Goal: Task Accomplishment & Management: Complete application form

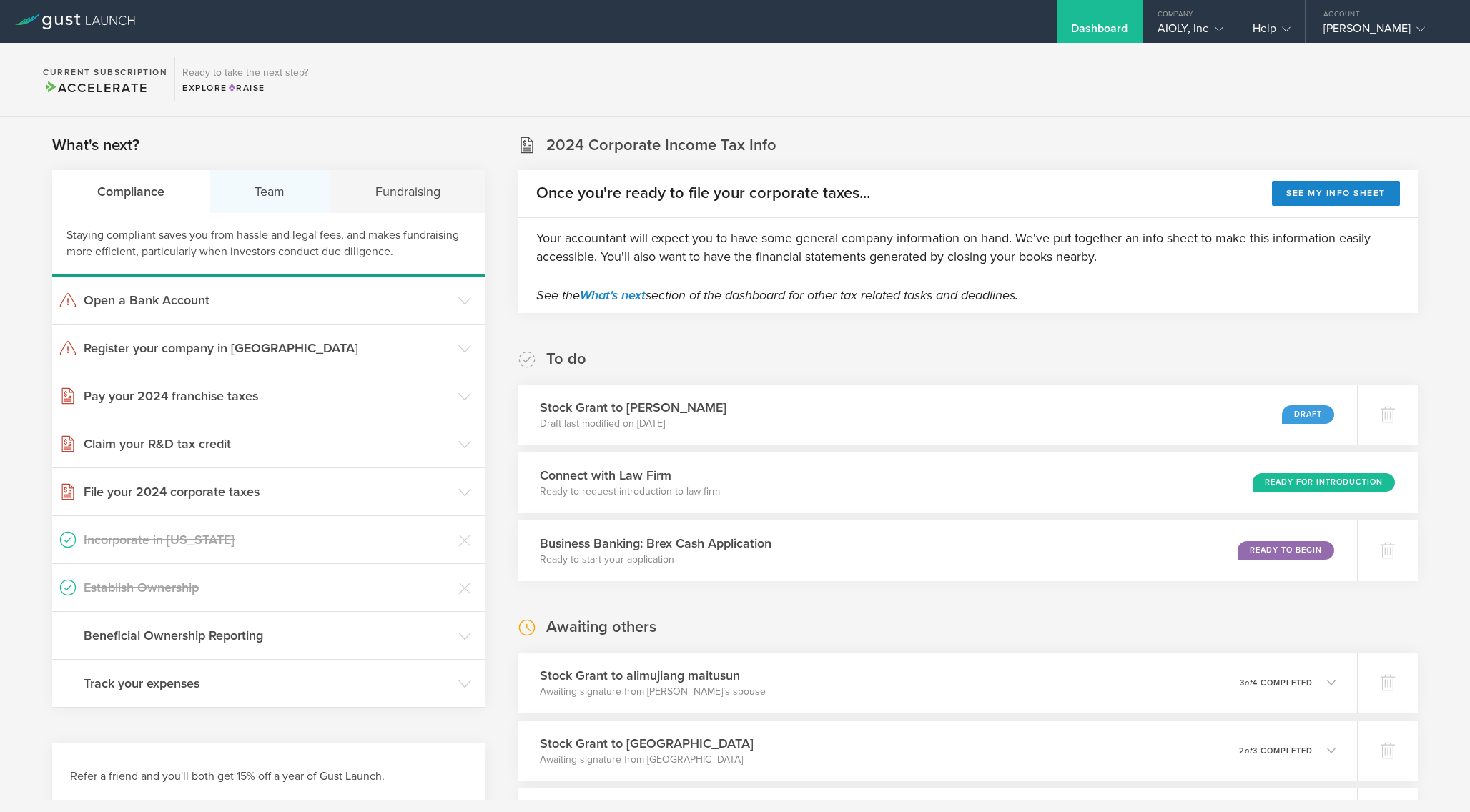
click at [250, 186] on div "Team" at bounding box center [271, 192] width 121 height 43
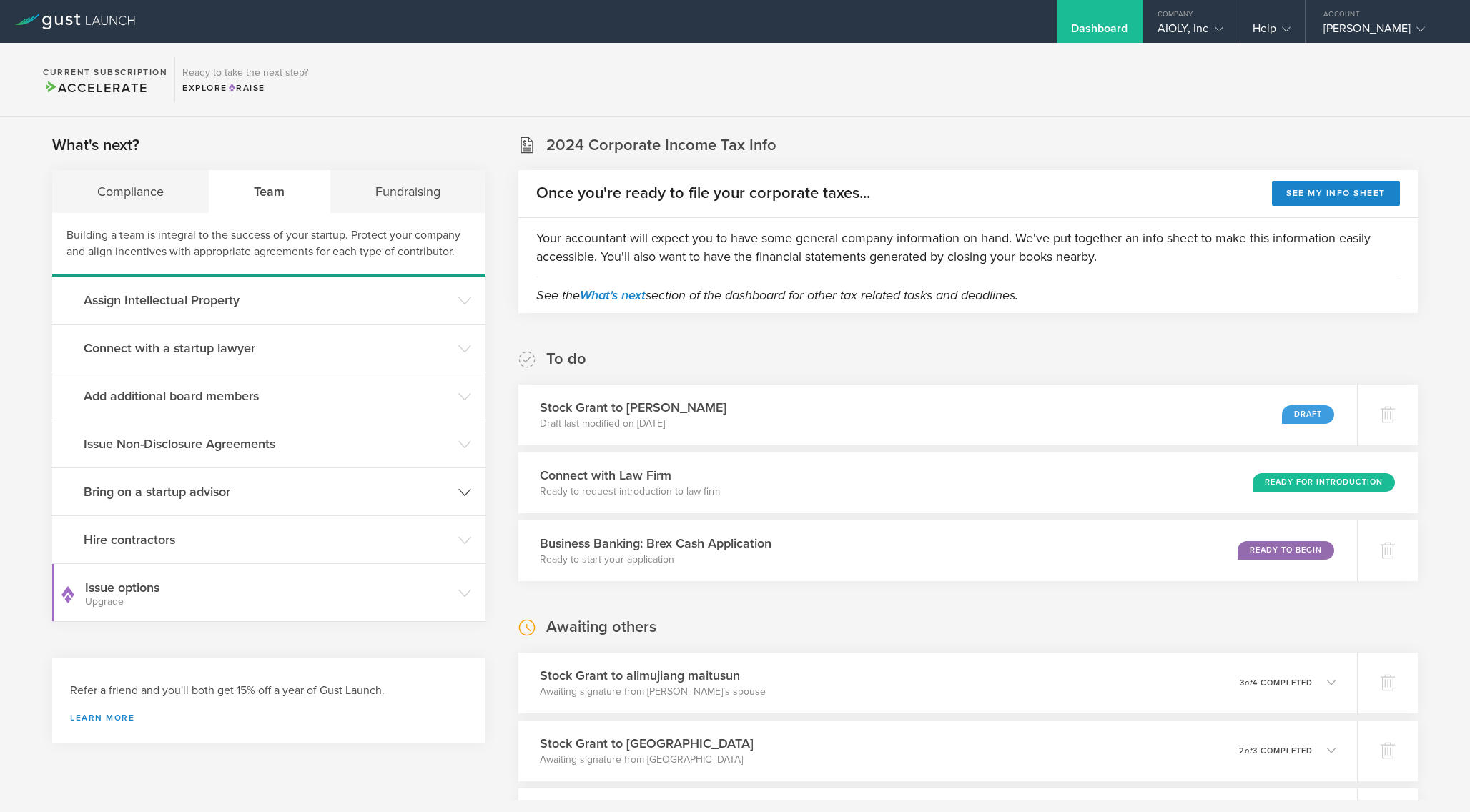
click at [212, 489] on h3 "Bring on a startup advisor" at bounding box center [267, 491] width 367 height 18
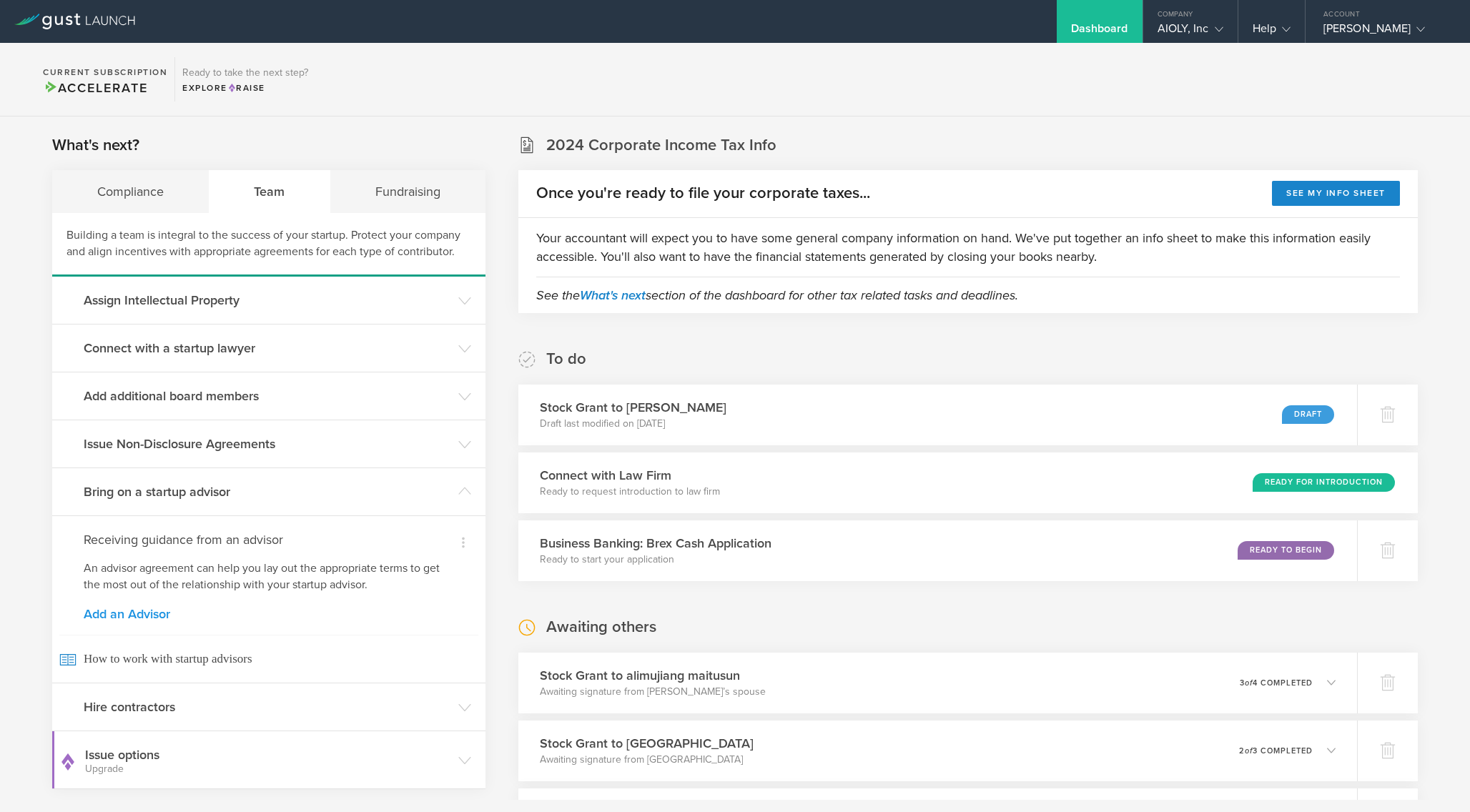
click at [146, 613] on link "Add an Advisor" at bounding box center [268, 613] width 370 height 13
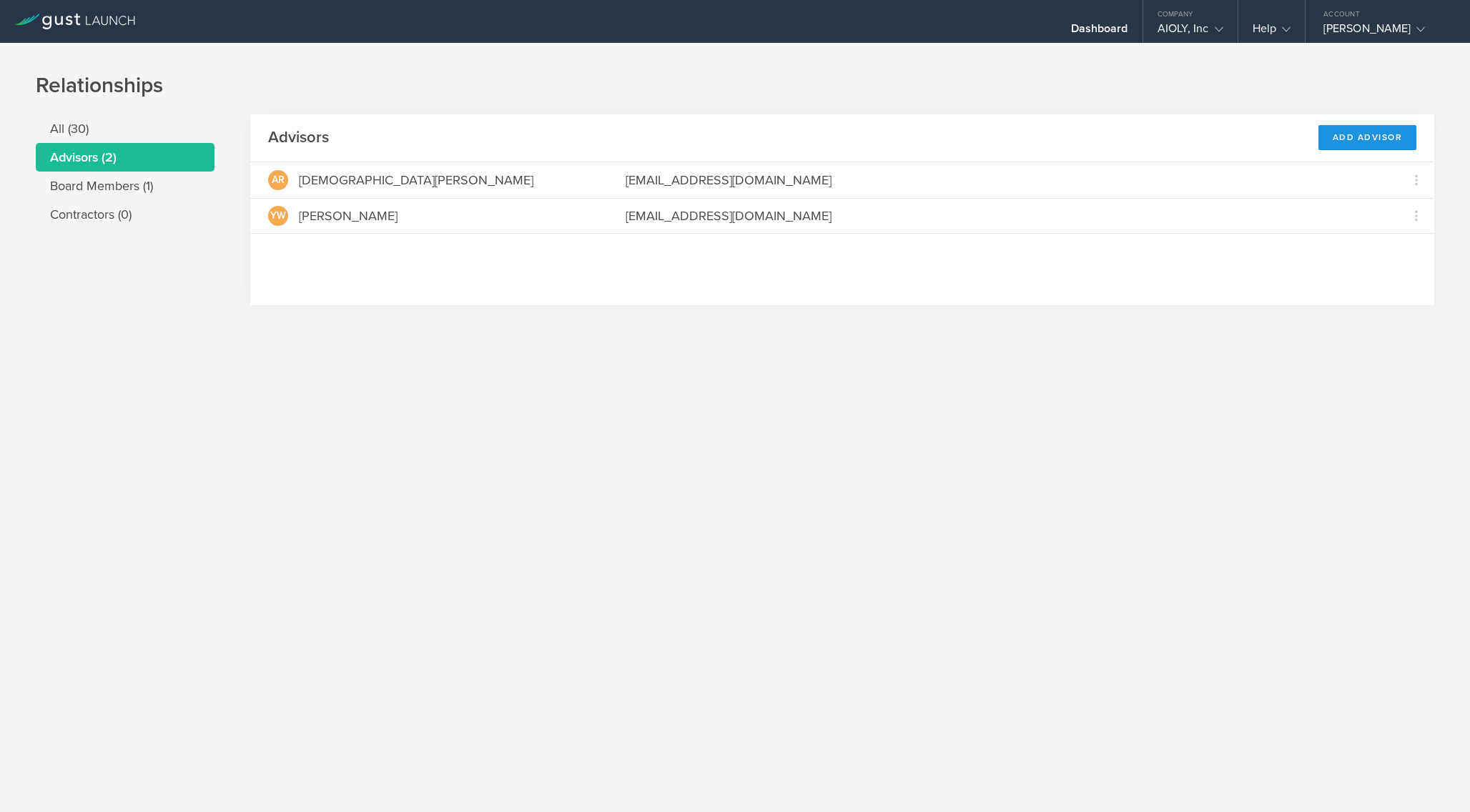
click at [1359, 137] on div "Add Advisor" at bounding box center [1368, 138] width 99 height 25
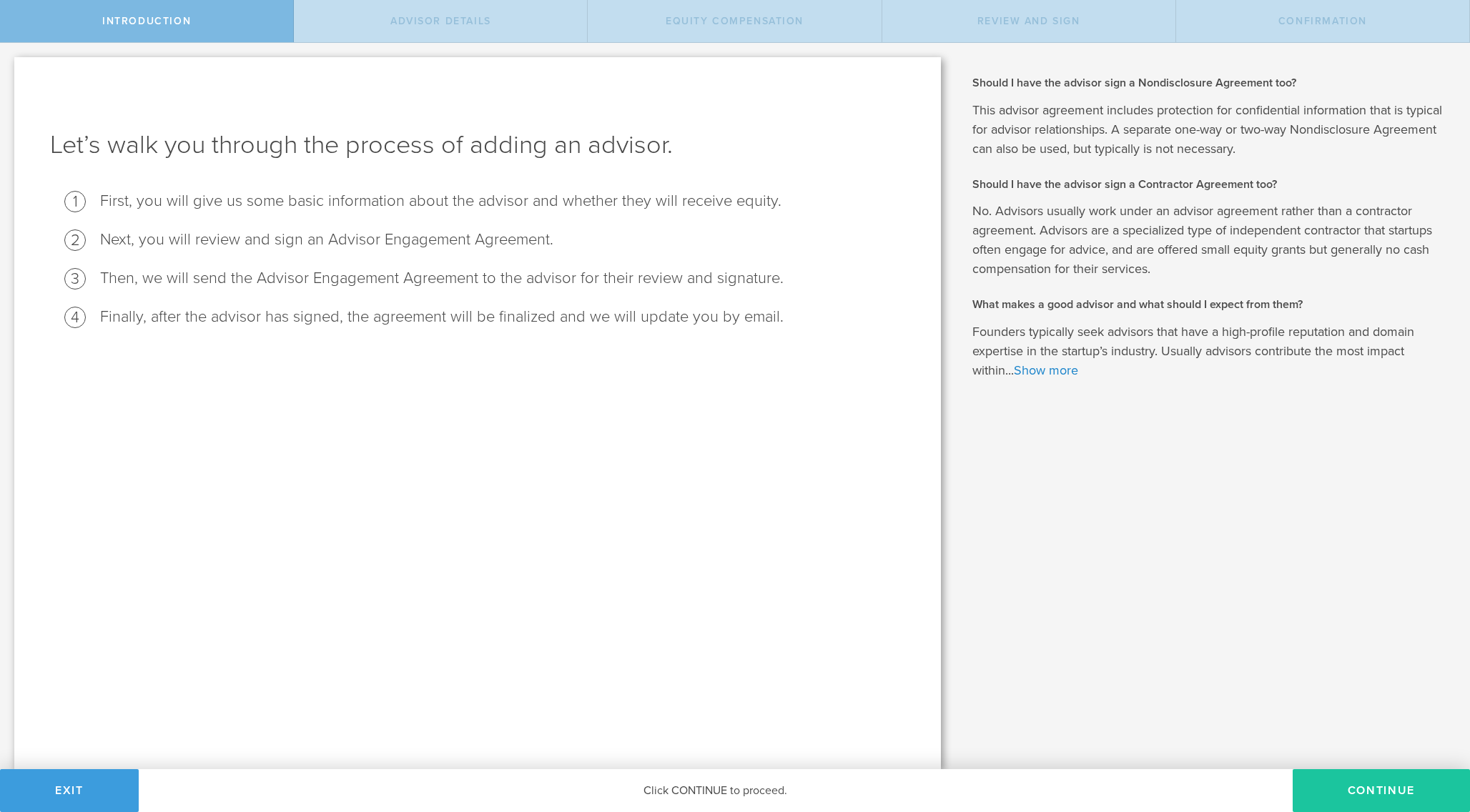
click at [1370, 803] on button "Continue" at bounding box center [1381, 791] width 178 height 43
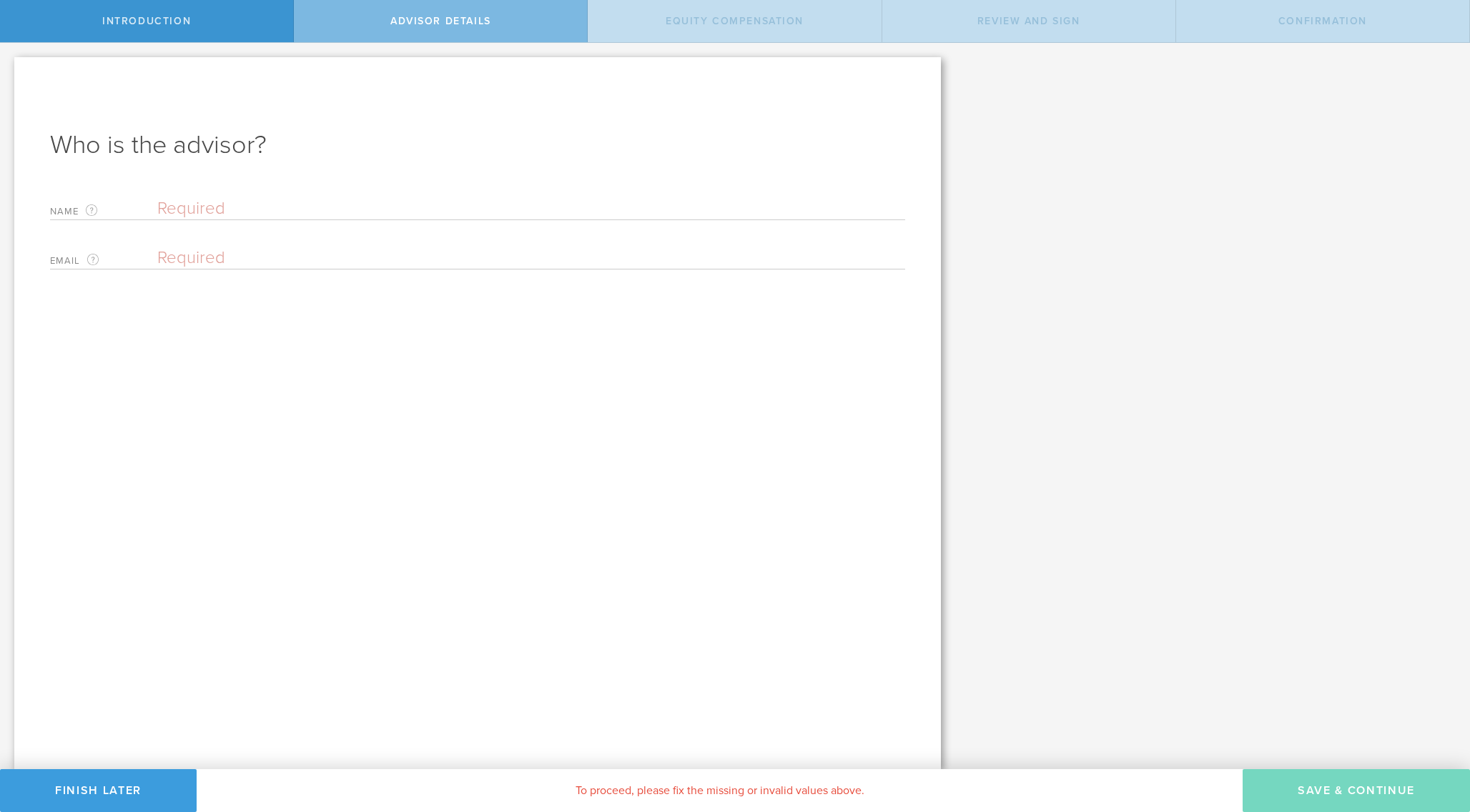
click at [181, 211] on input "text" at bounding box center [531, 209] width 748 height 21
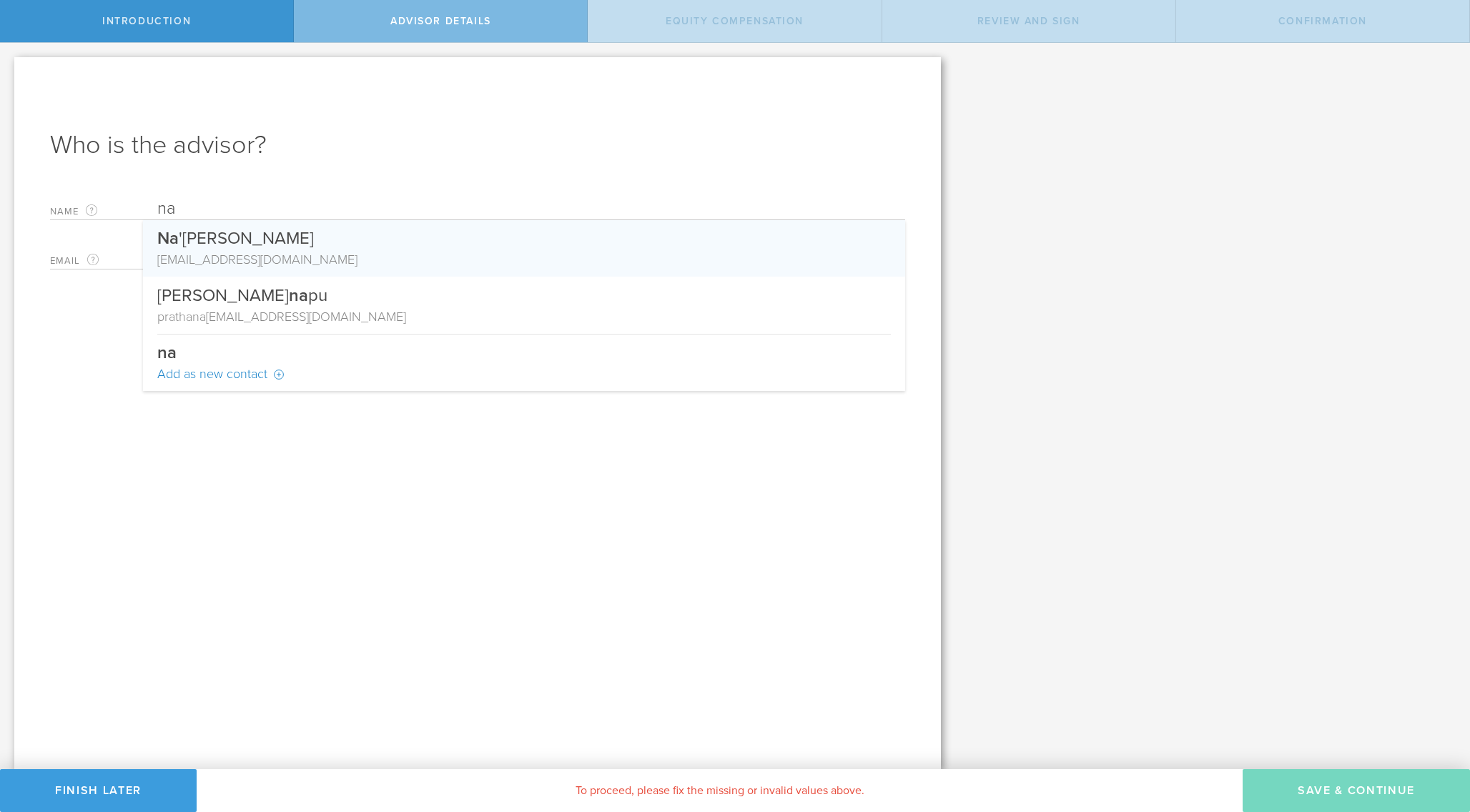
click at [195, 240] on div "Na 'eel Ahmed Cajee" at bounding box center [523, 235] width 734 height 30
type input "[PERSON_NAME]"
type input "[EMAIL_ADDRESS][DOMAIN_NAME]"
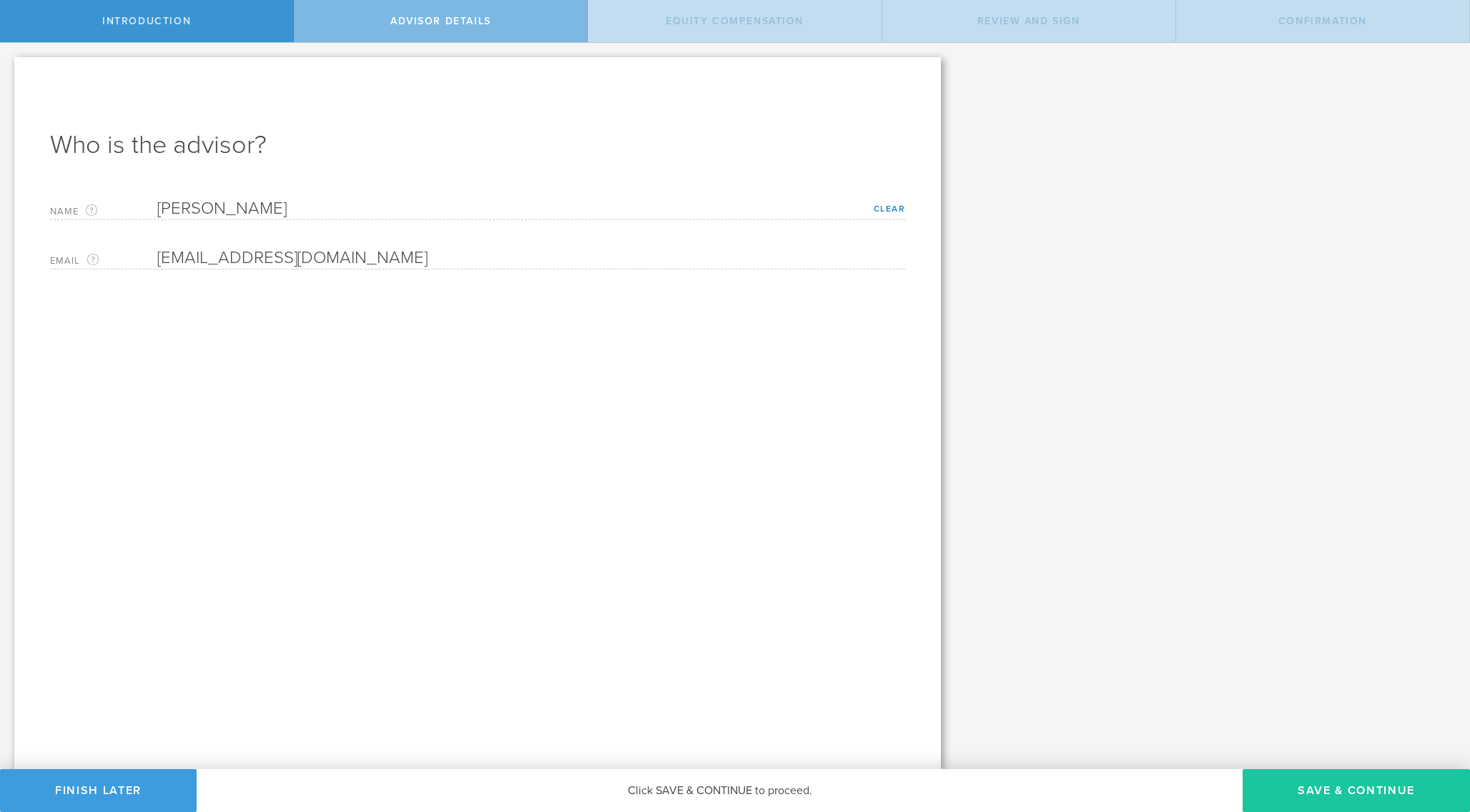
click at [1357, 789] on button "Save & Continue" at bounding box center [1356, 791] width 227 height 43
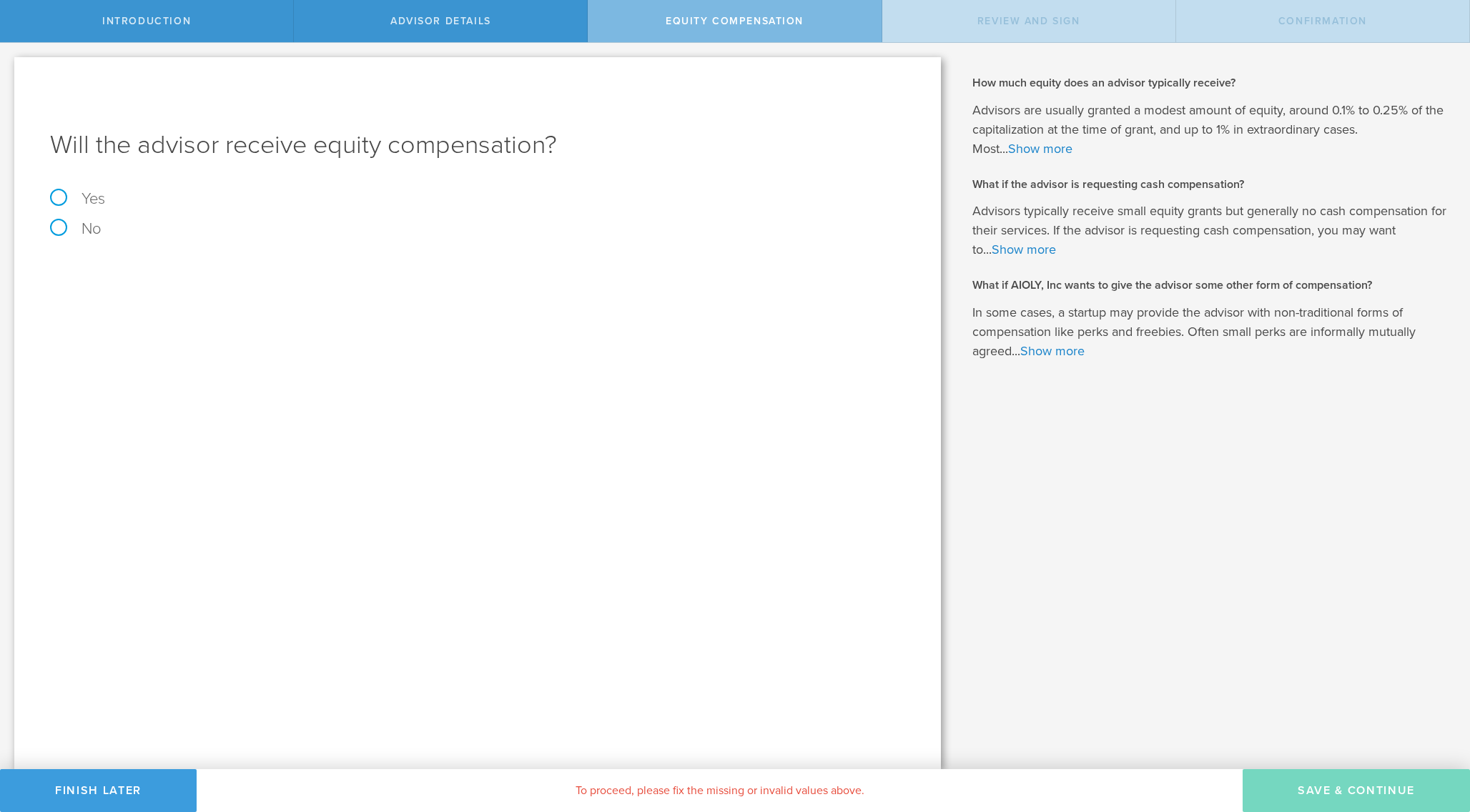
click at [77, 225] on label "No" at bounding box center [478, 228] width 855 height 15
click at [10, 66] on input "No" at bounding box center [4, 54] width 10 height 23
radio input "true"
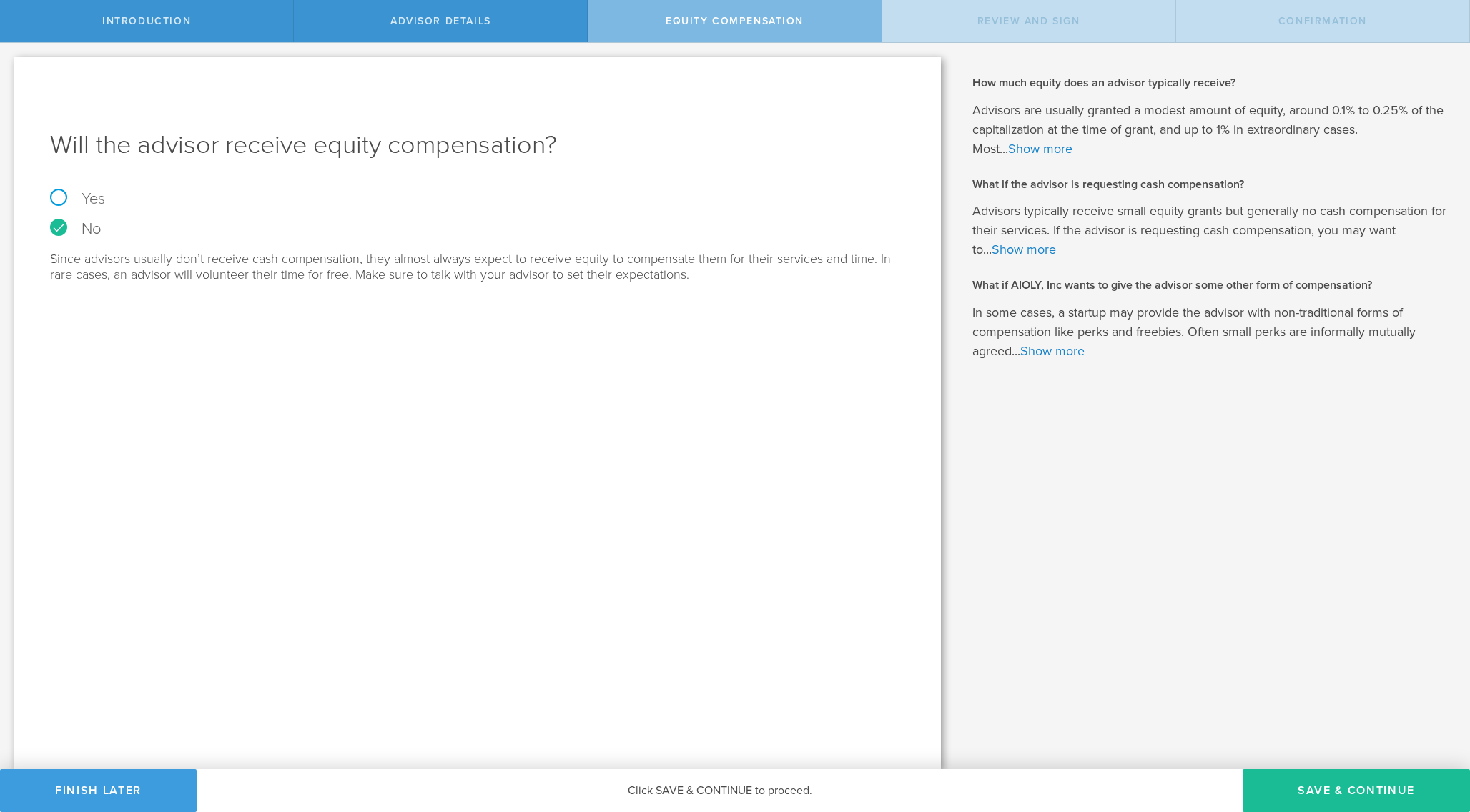
click at [68, 195] on label "Yes" at bounding box center [478, 198] width 855 height 15
click at [10, 66] on input "Yes" at bounding box center [4, 54] width 10 height 23
radio input "true"
click at [60, 226] on label "No" at bounding box center [478, 228] width 855 height 15
click at [10, 66] on input "No" at bounding box center [4, 54] width 10 height 23
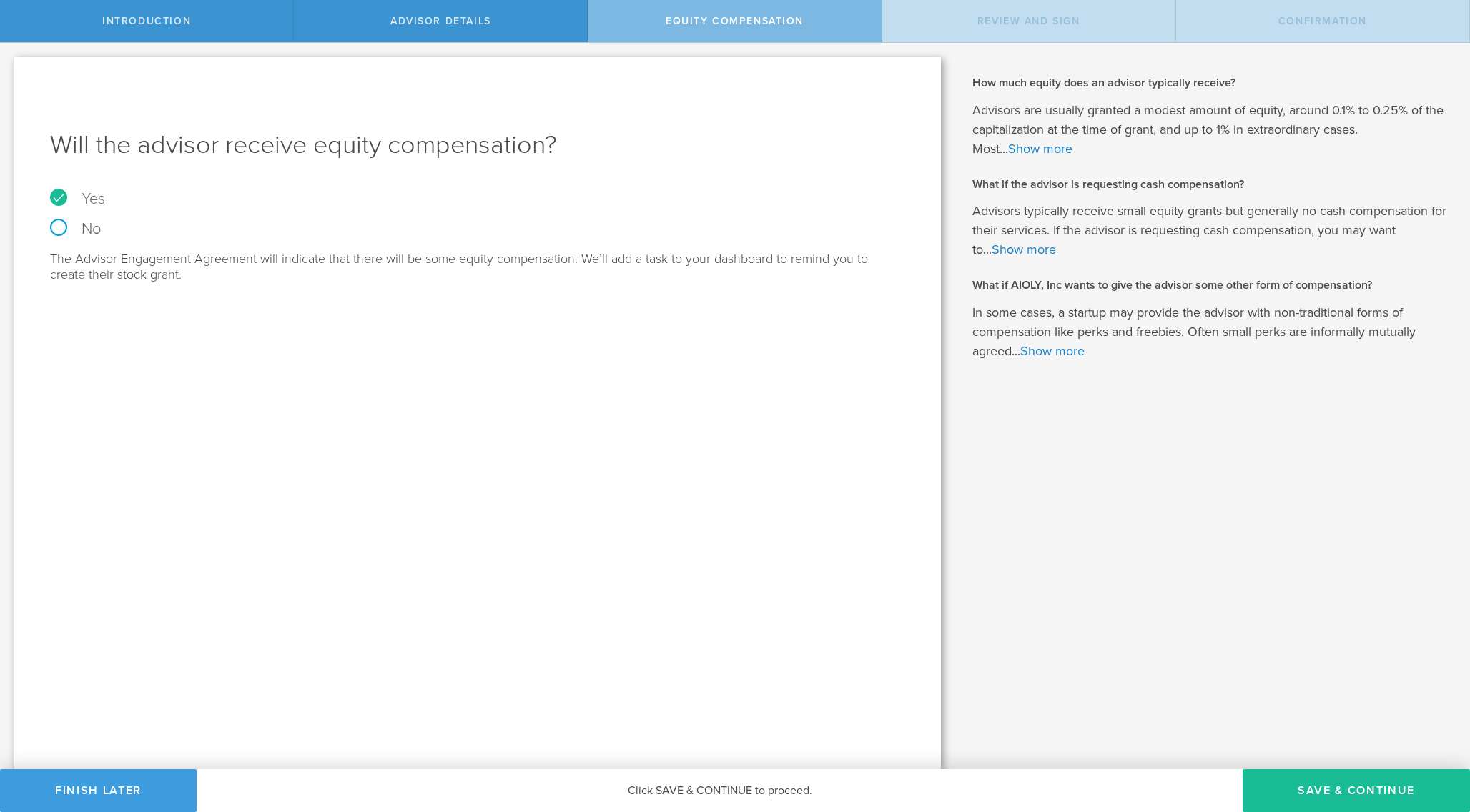
radio input "true"
click at [1301, 794] on button "Save & Continue" at bounding box center [1356, 791] width 227 height 43
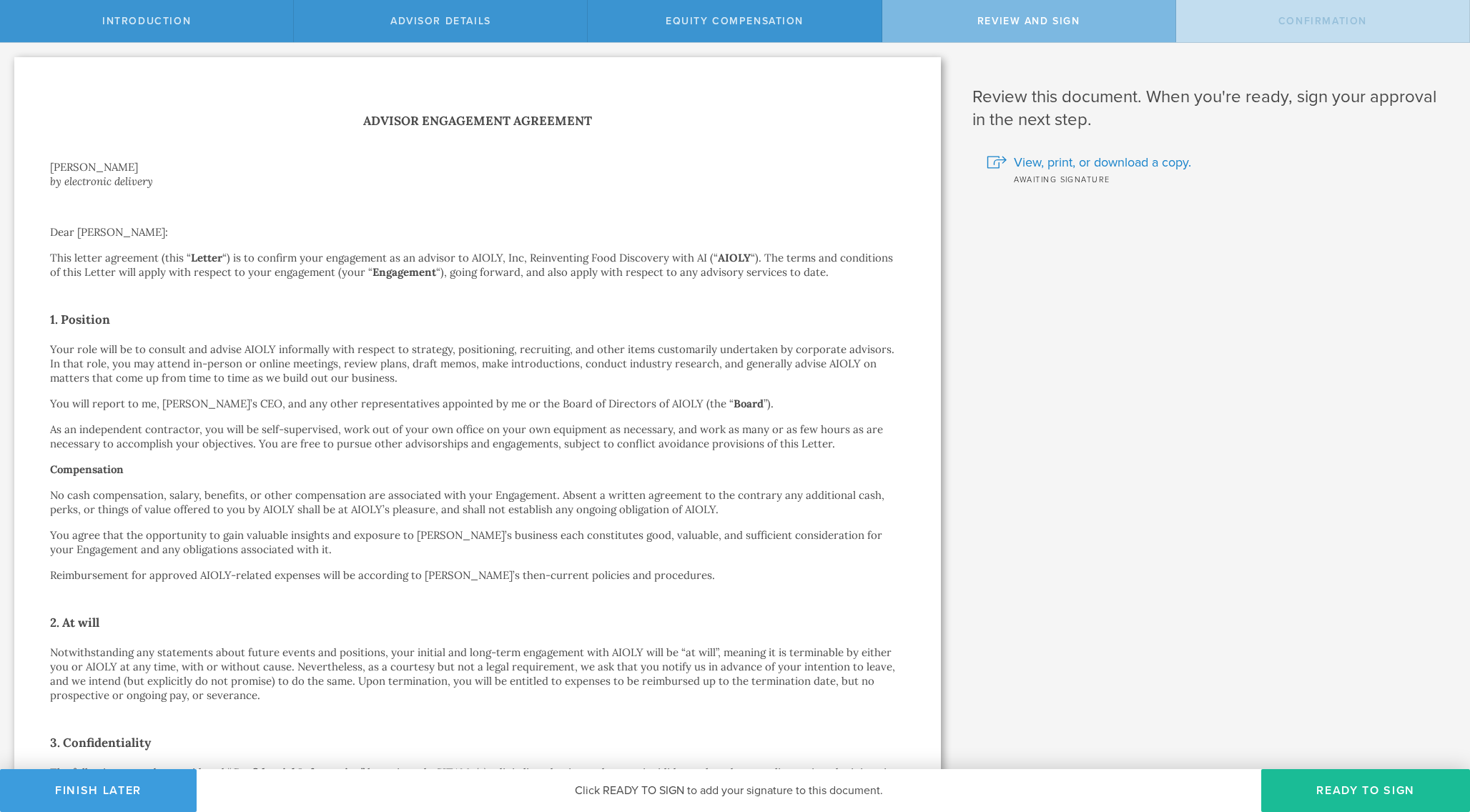
click at [1301, 794] on button "Ready to Sign" at bounding box center [1365, 791] width 209 height 43
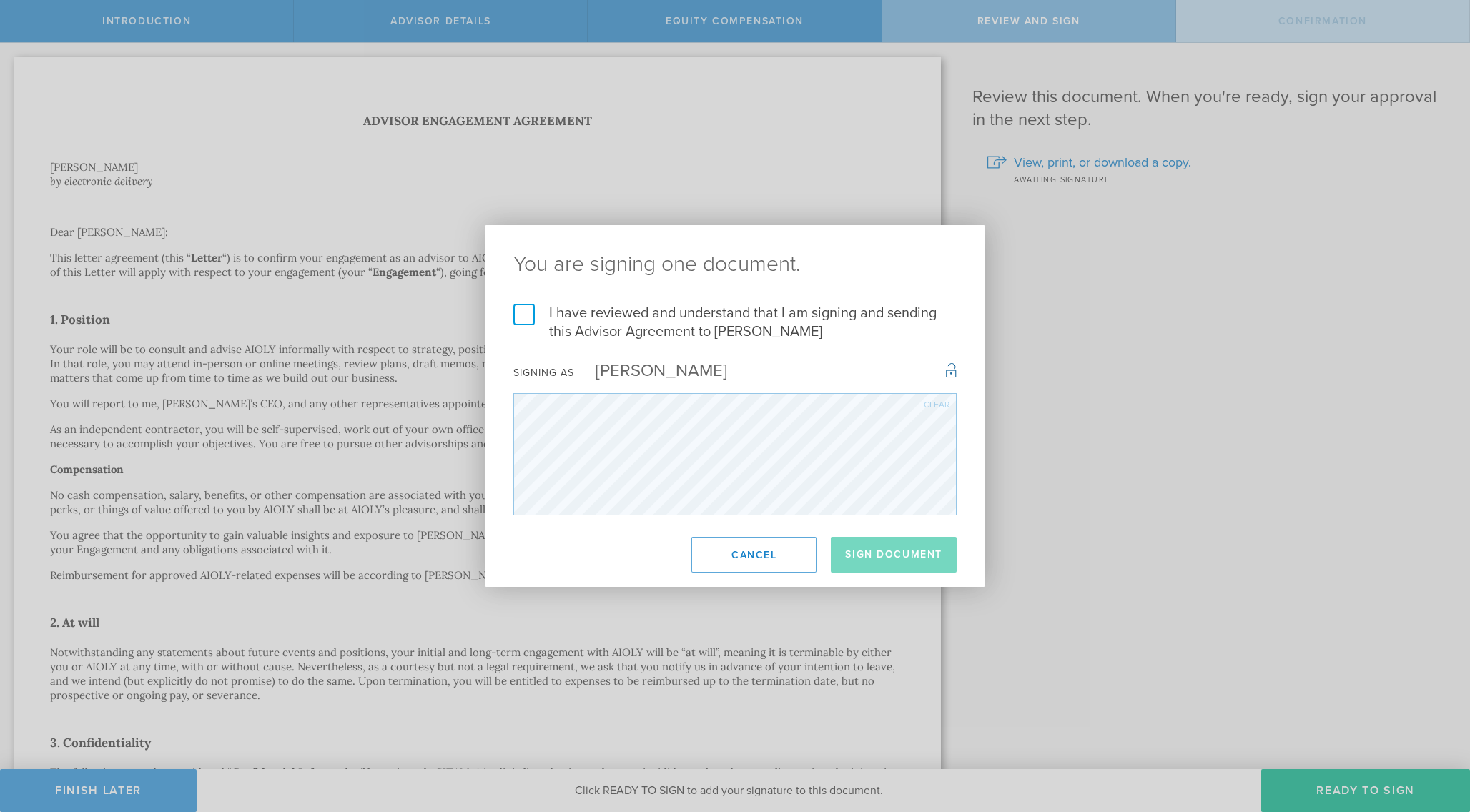
click at [613, 326] on label "I have reviewed and understand that I am signing and sending this Advisor Agree…" at bounding box center [734, 322] width 443 height 37
click at [0, 0] on input "I have reviewed and understand that I am signing and sending this Advisor Agree…" at bounding box center [0, 0] width 0 height 0
click at [903, 550] on button "Sign Document" at bounding box center [894, 554] width 126 height 35
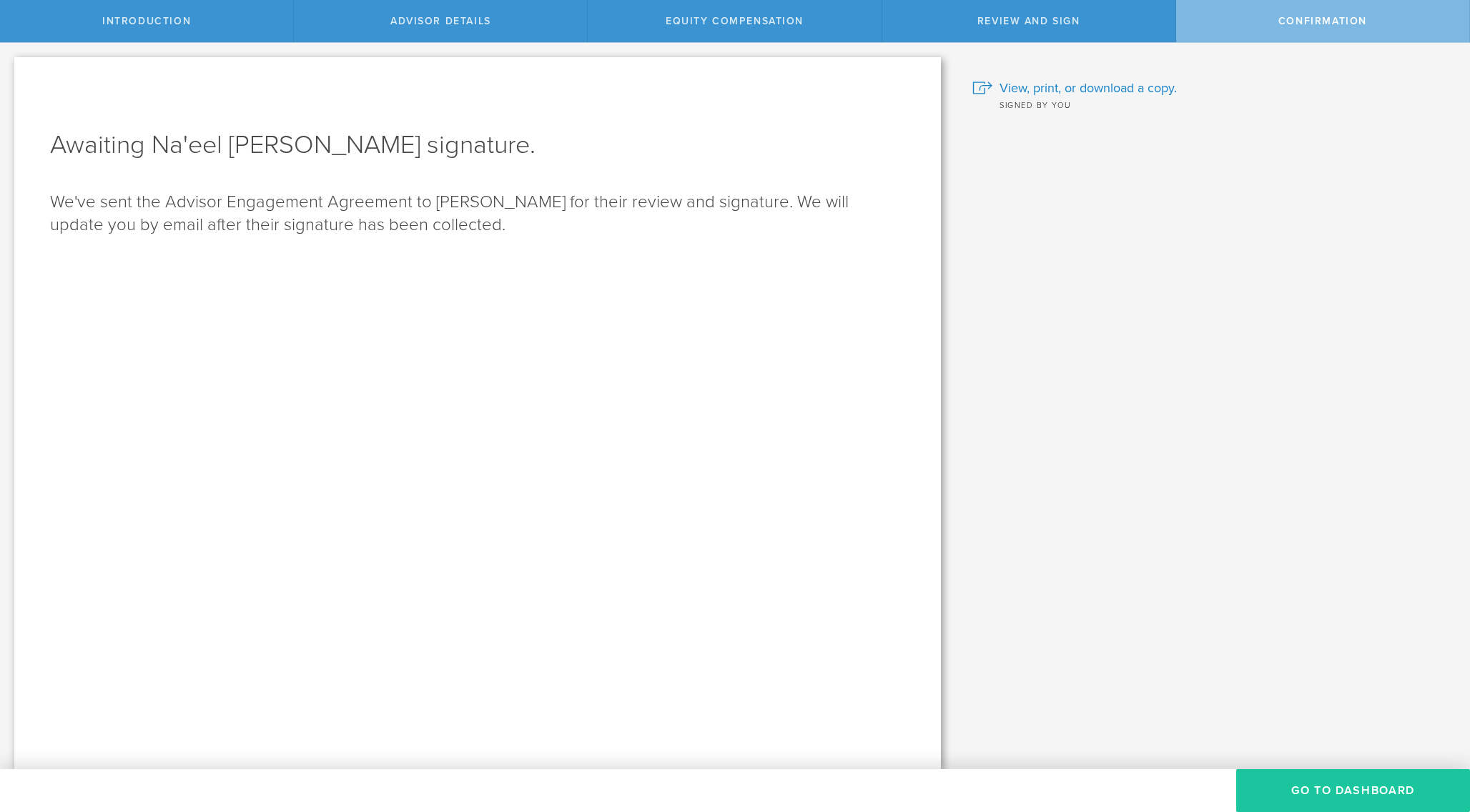
click at [1326, 796] on button "Go To Dashboard" at bounding box center [1353, 791] width 234 height 43
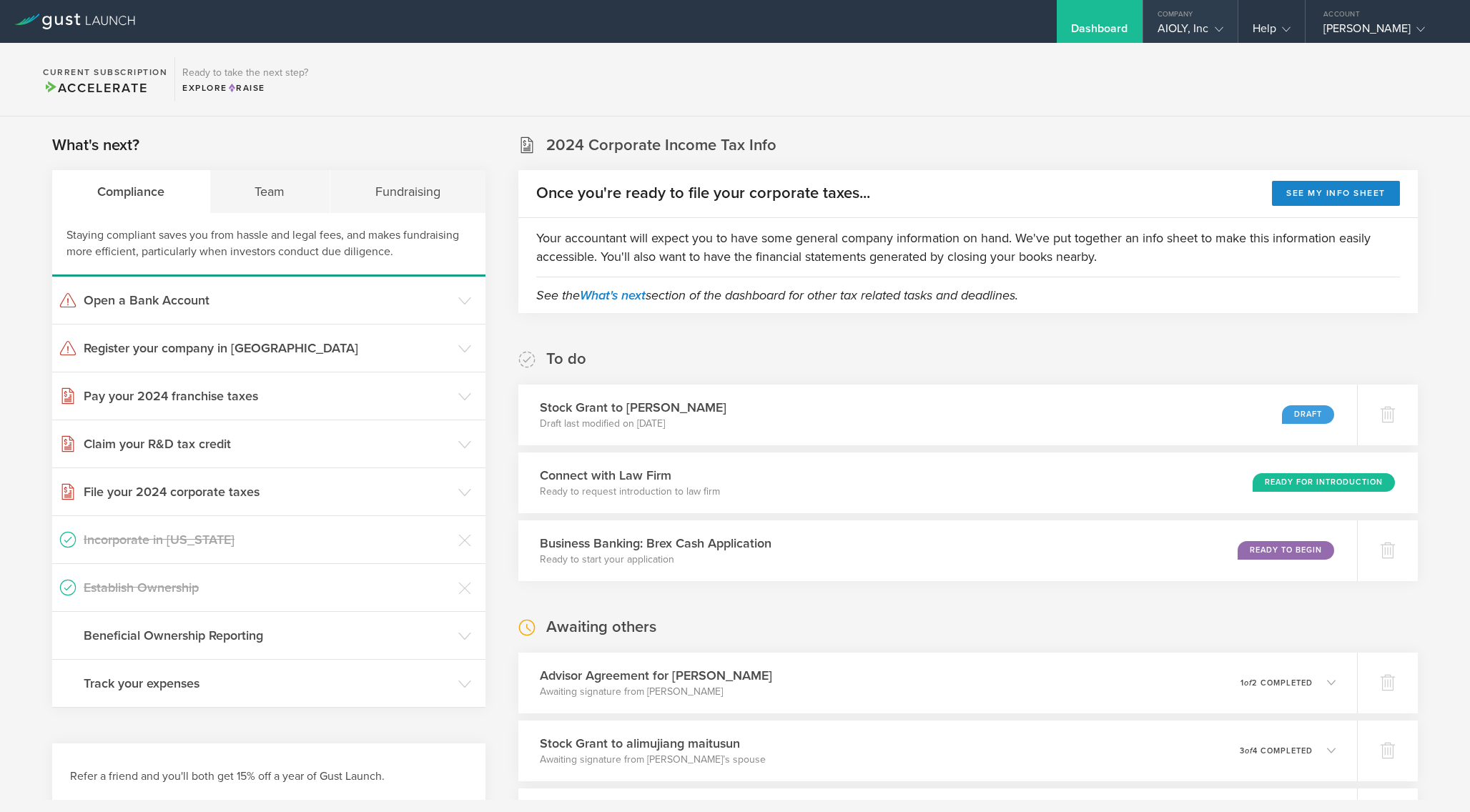
click at [1206, 27] on div "AIOLY, Inc" at bounding box center [1190, 32] width 66 height 21
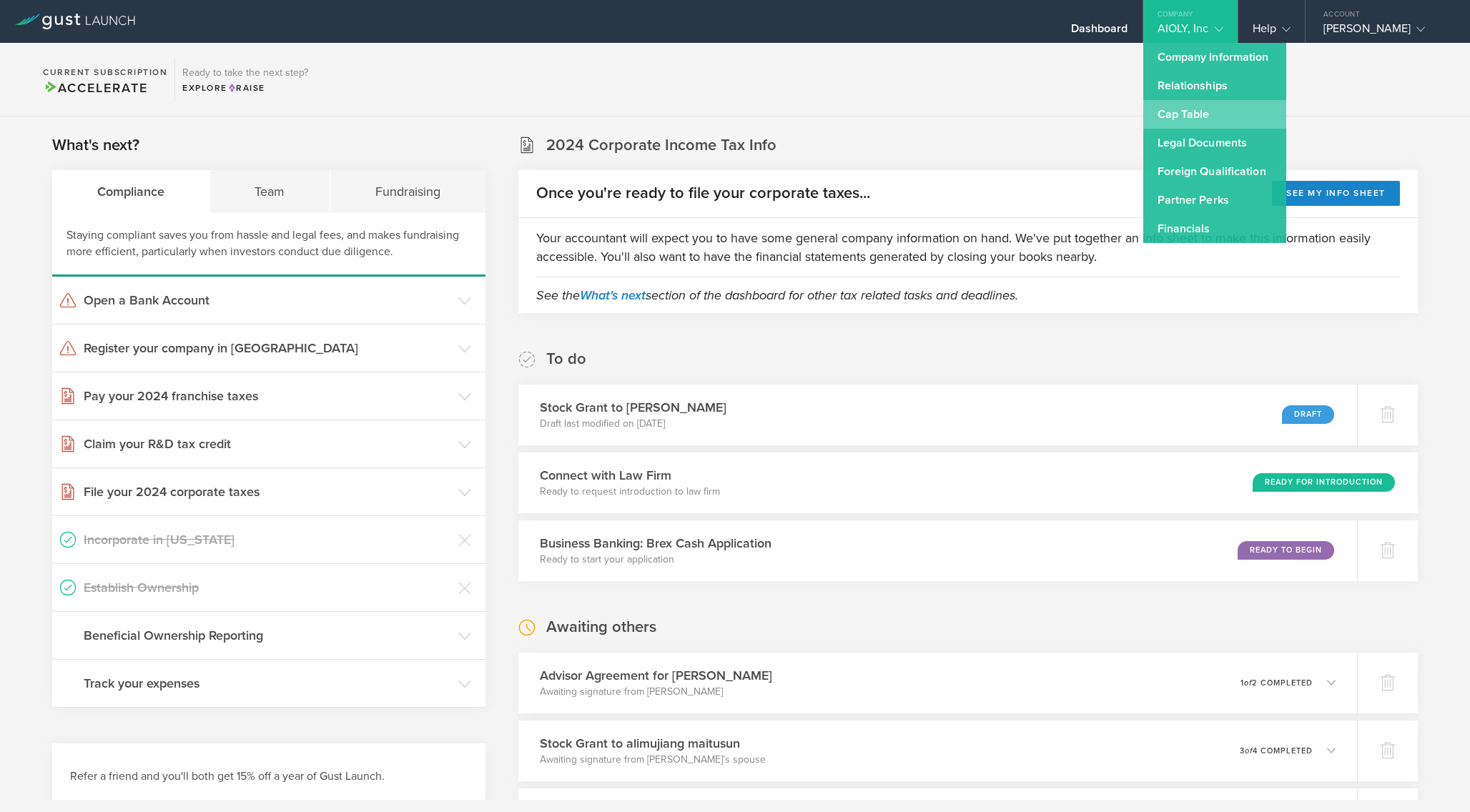
click at [1193, 113] on link "Cap Table" at bounding box center [1215, 114] width 143 height 29
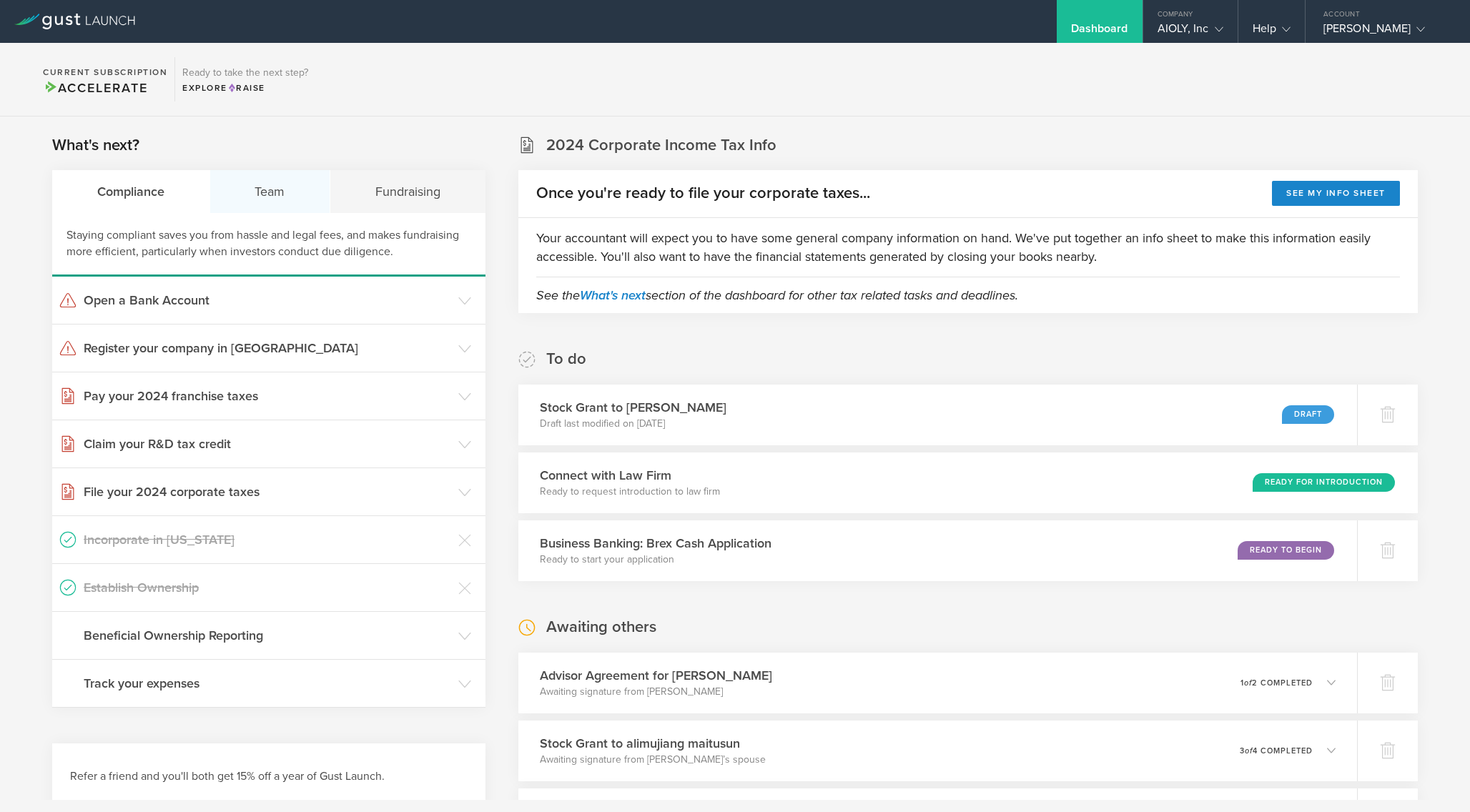
click at [267, 196] on div "Team" at bounding box center [271, 192] width 121 height 43
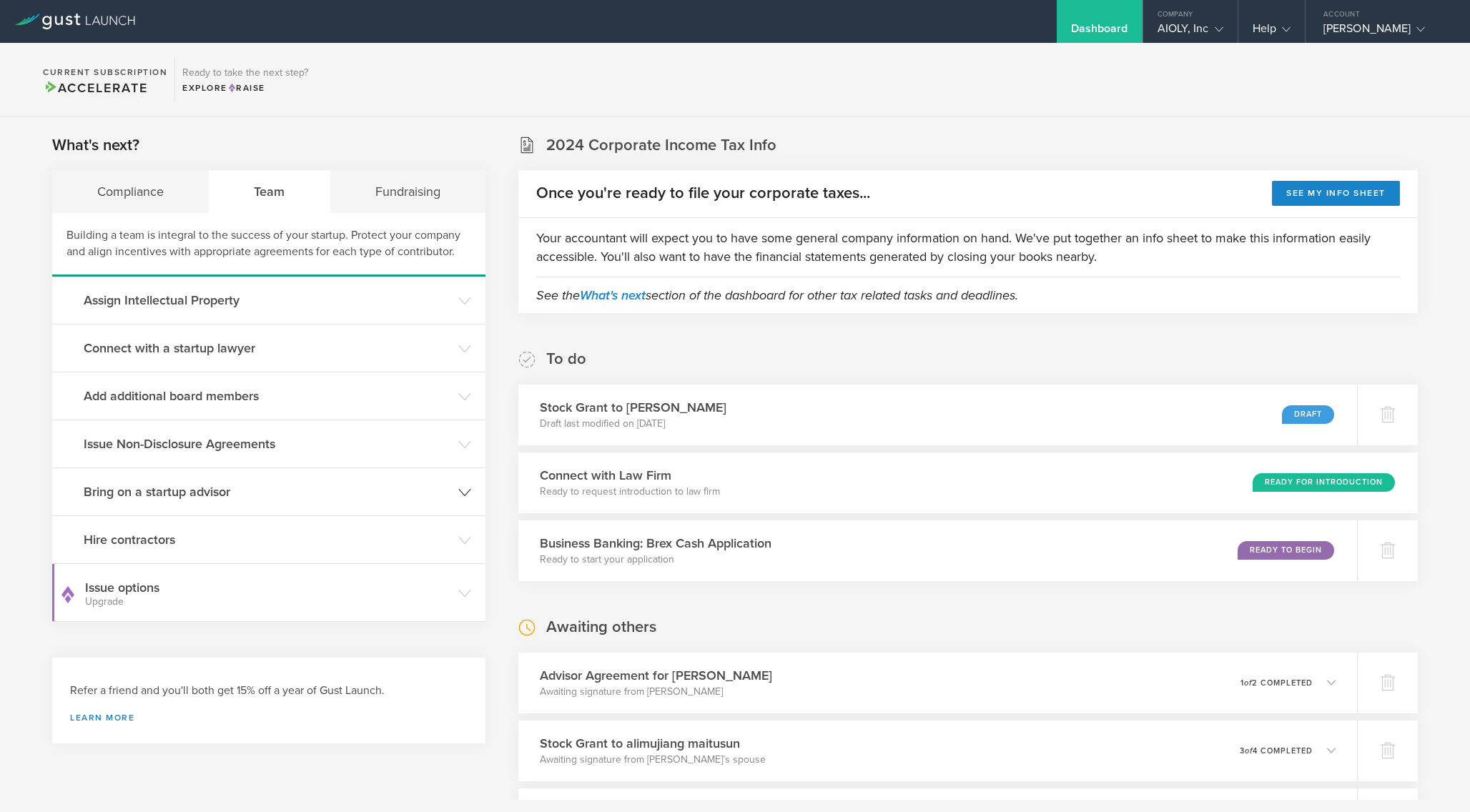
click at [324, 492] on h3 "Bring on a startup advisor" at bounding box center [267, 491] width 367 height 18
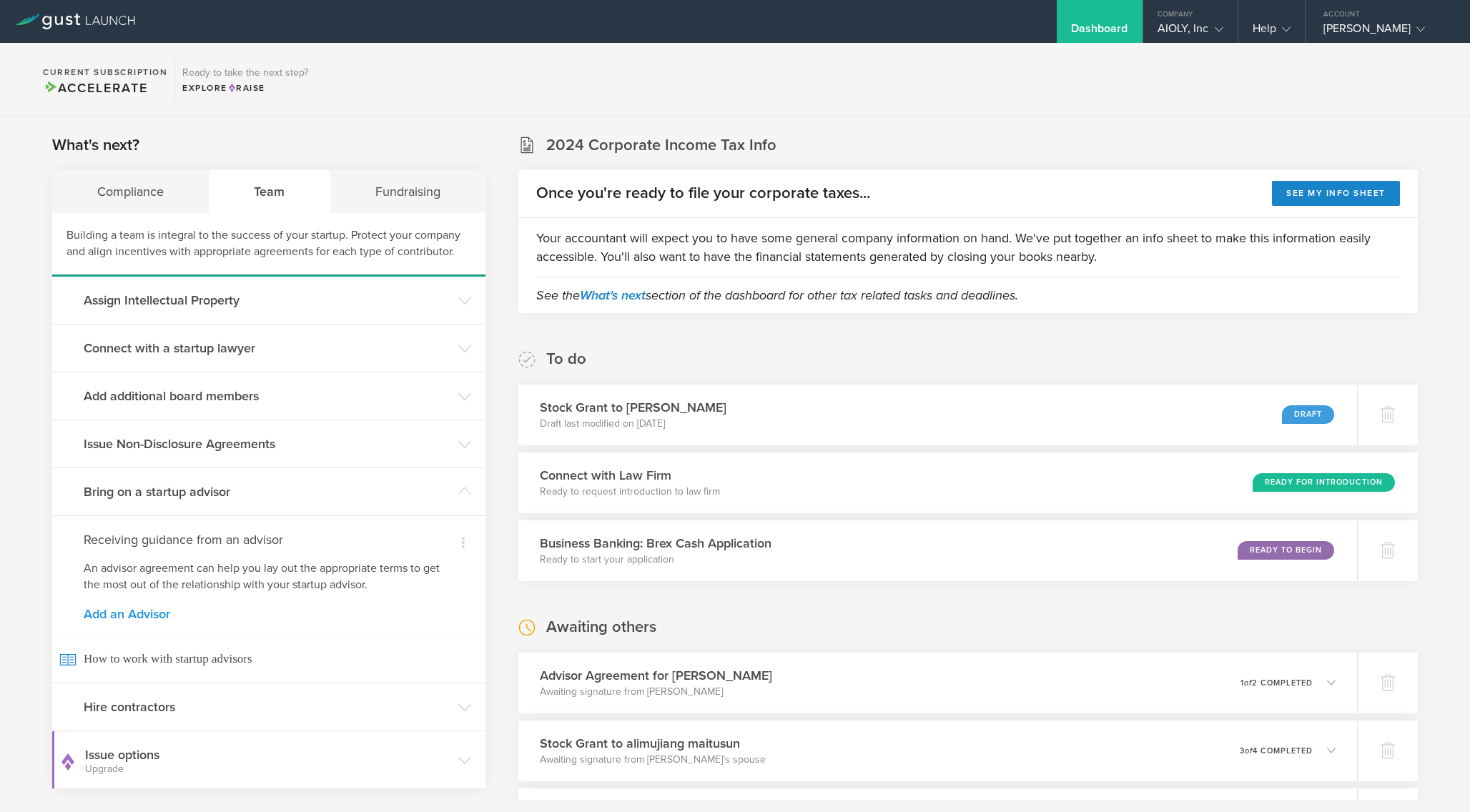
click at [144, 612] on link "Add an Advisor" at bounding box center [268, 613] width 370 height 13
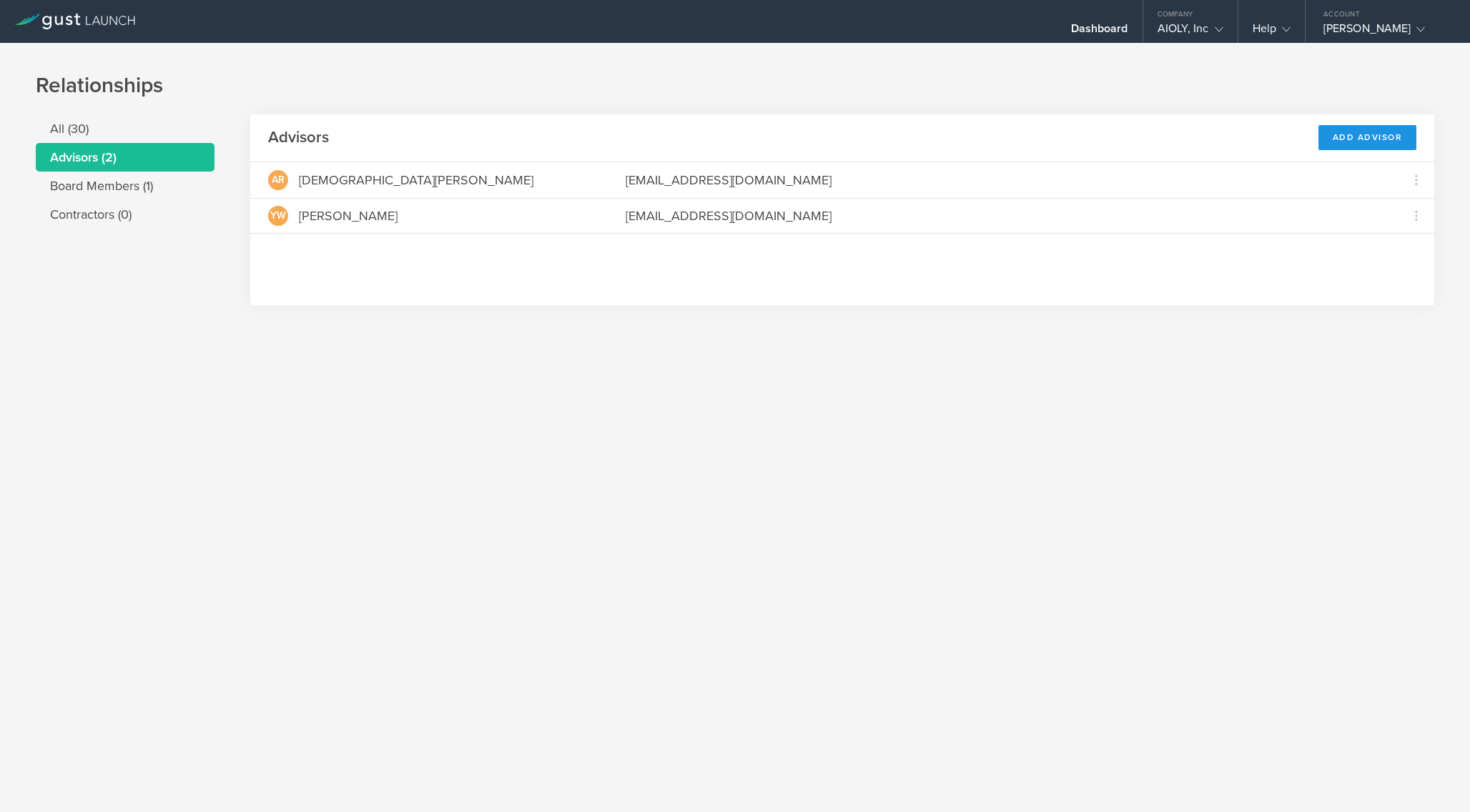
click at [1387, 142] on div "Add Advisor" at bounding box center [1368, 138] width 99 height 25
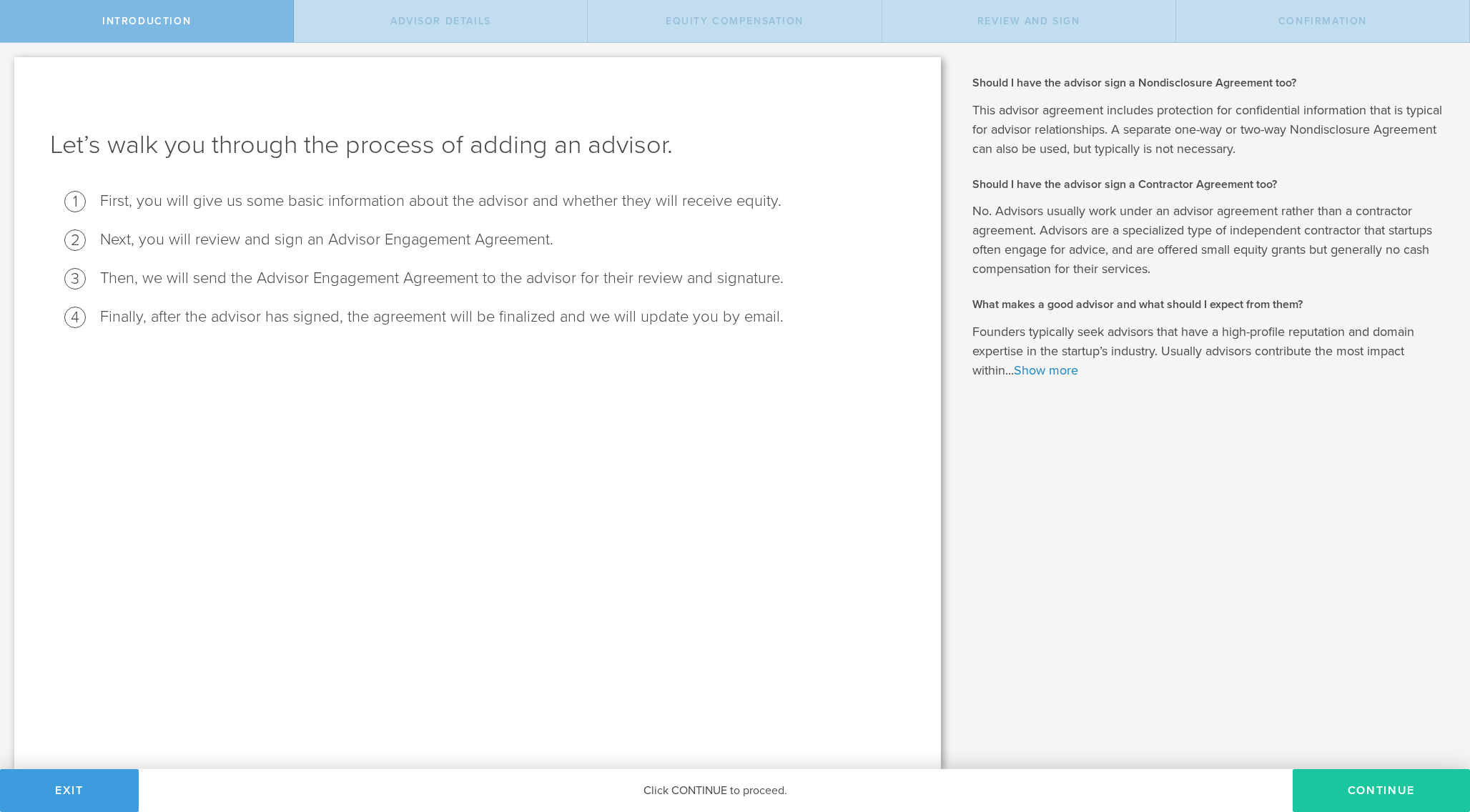
click at [1333, 783] on button "Continue" at bounding box center [1381, 791] width 178 height 43
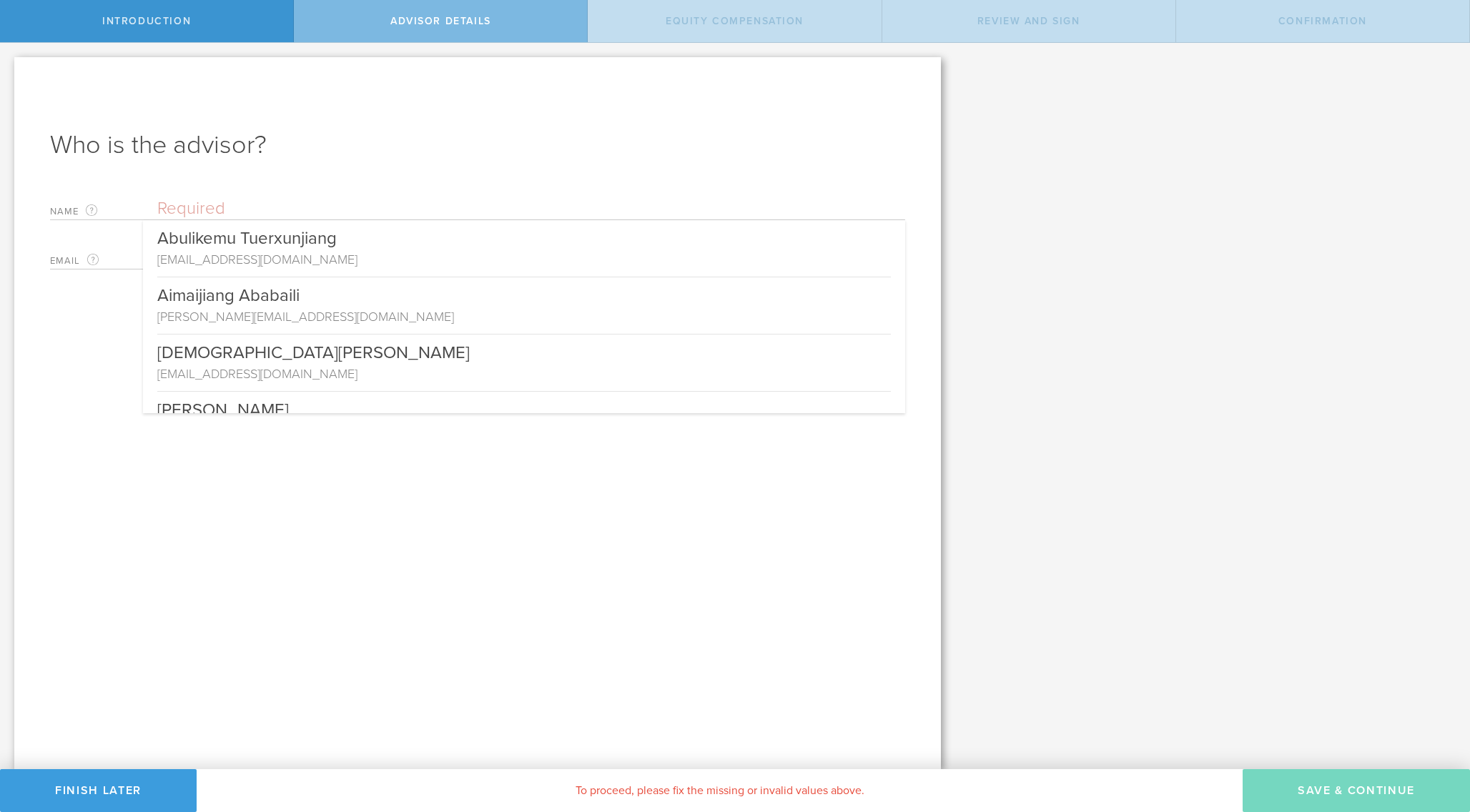
click at [194, 214] on input "text" at bounding box center [531, 209] width 748 height 21
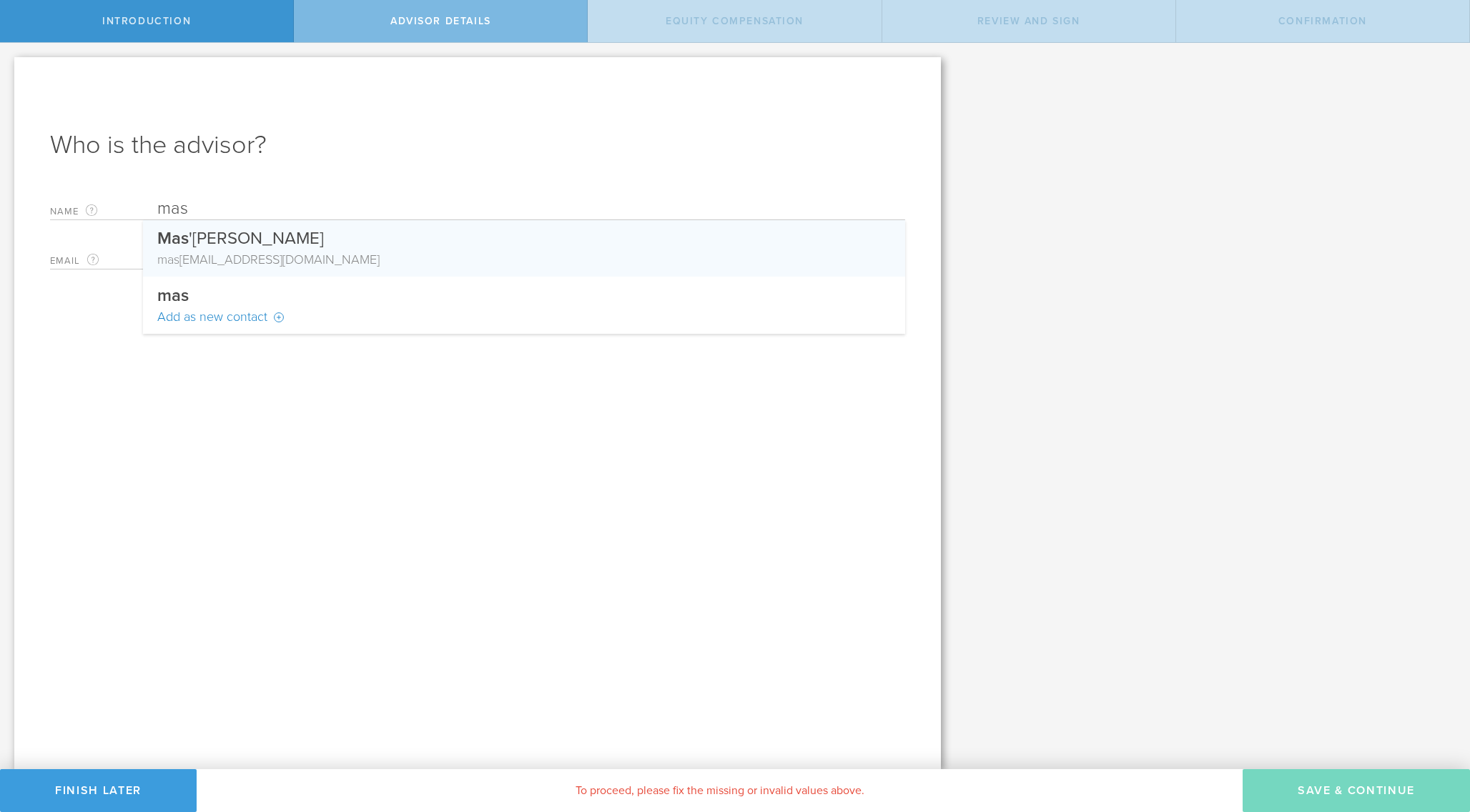
click at [210, 246] on div "Mas 'ood Cajee" at bounding box center [523, 235] width 734 height 30
type input "Mas'ood Cajee"
type input "[EMAIL_ADDRESS][DOMAIN_NAME]"
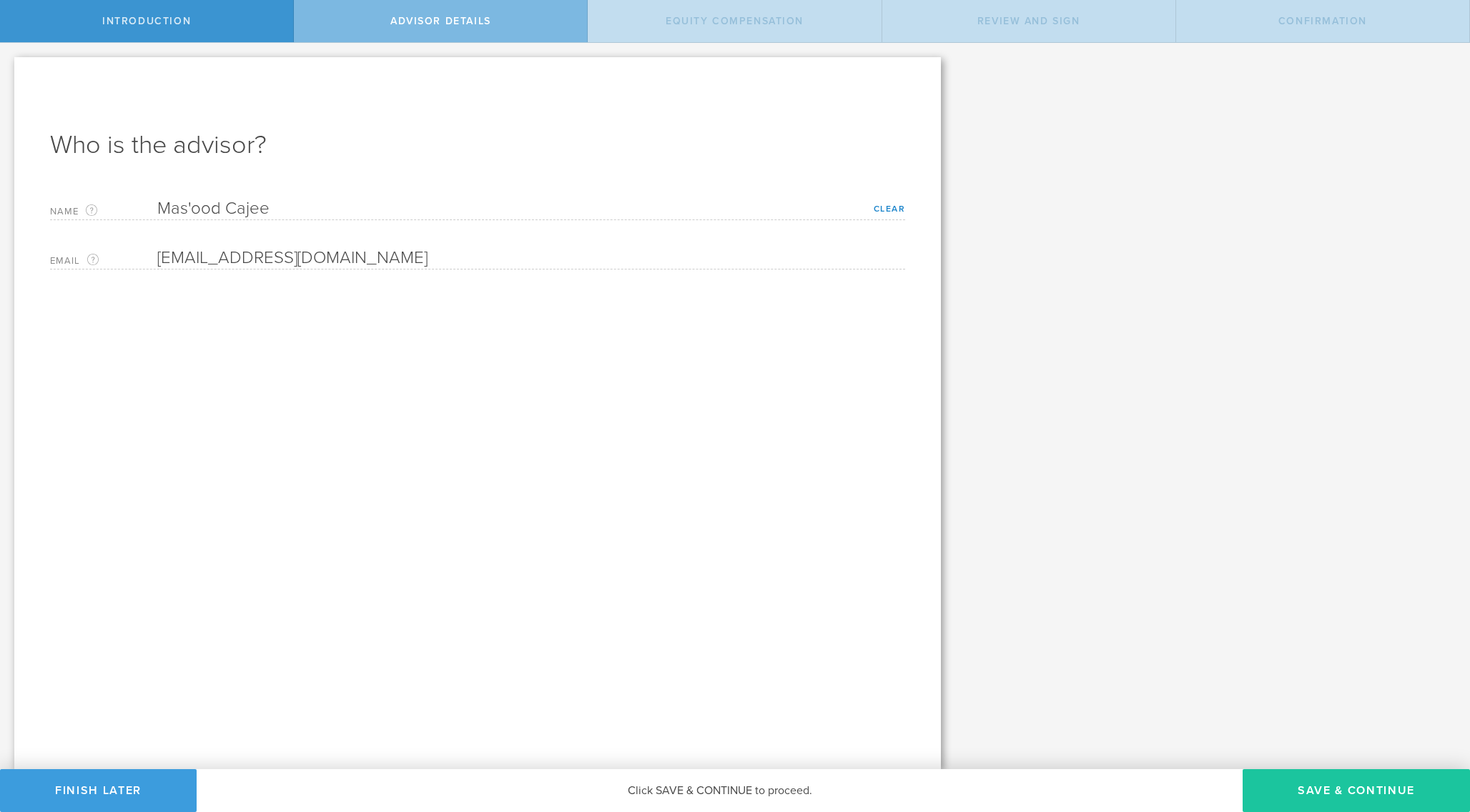
click at [1345, 785] on button "Save & Continue" at bounding box center [1356, 791] width 227 height 43
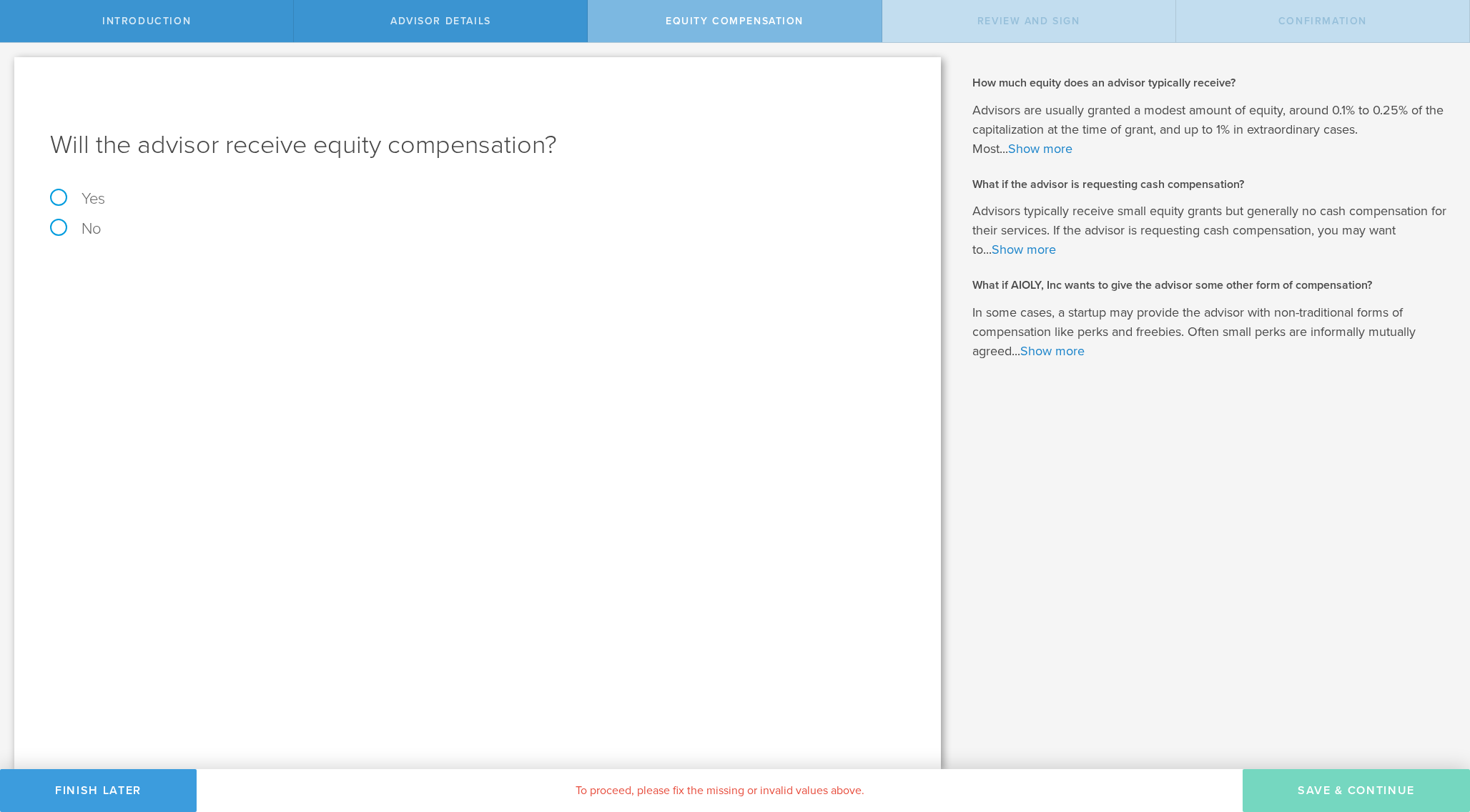
click at [58, 225] on label "No" at bounding box center [478, 228] width 855 height 15
click at [10, 66] on input "No" at bounding box center [4, 54] width 10 height 23
radio input "true"
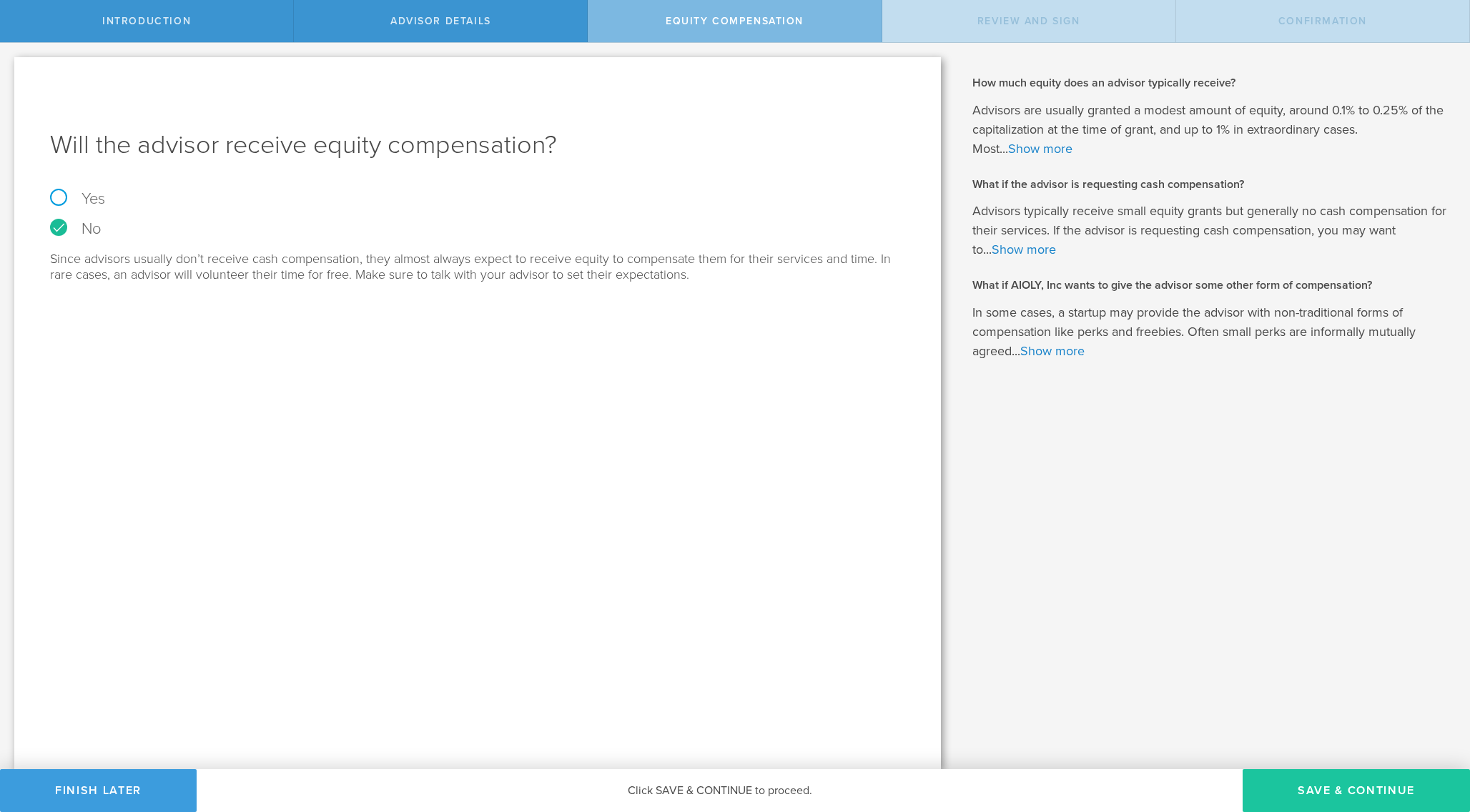
click at [1333, 788] on button "Save & Continue" at bounding box center [1356, 791] width 227 height 43
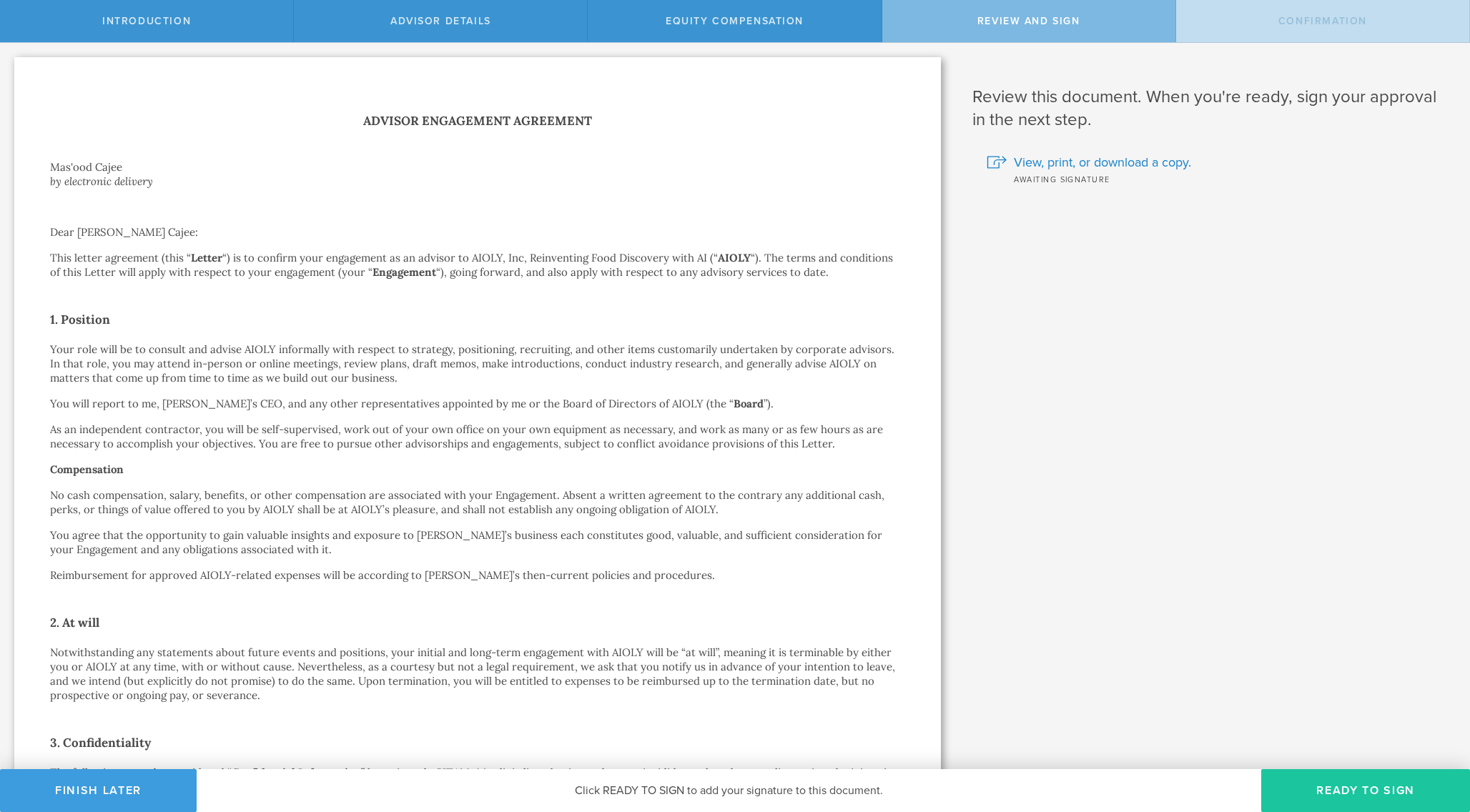
click at [1328, 787] on button "Ready to Sign" at bounding box center [1365, 791] width 209 height 43
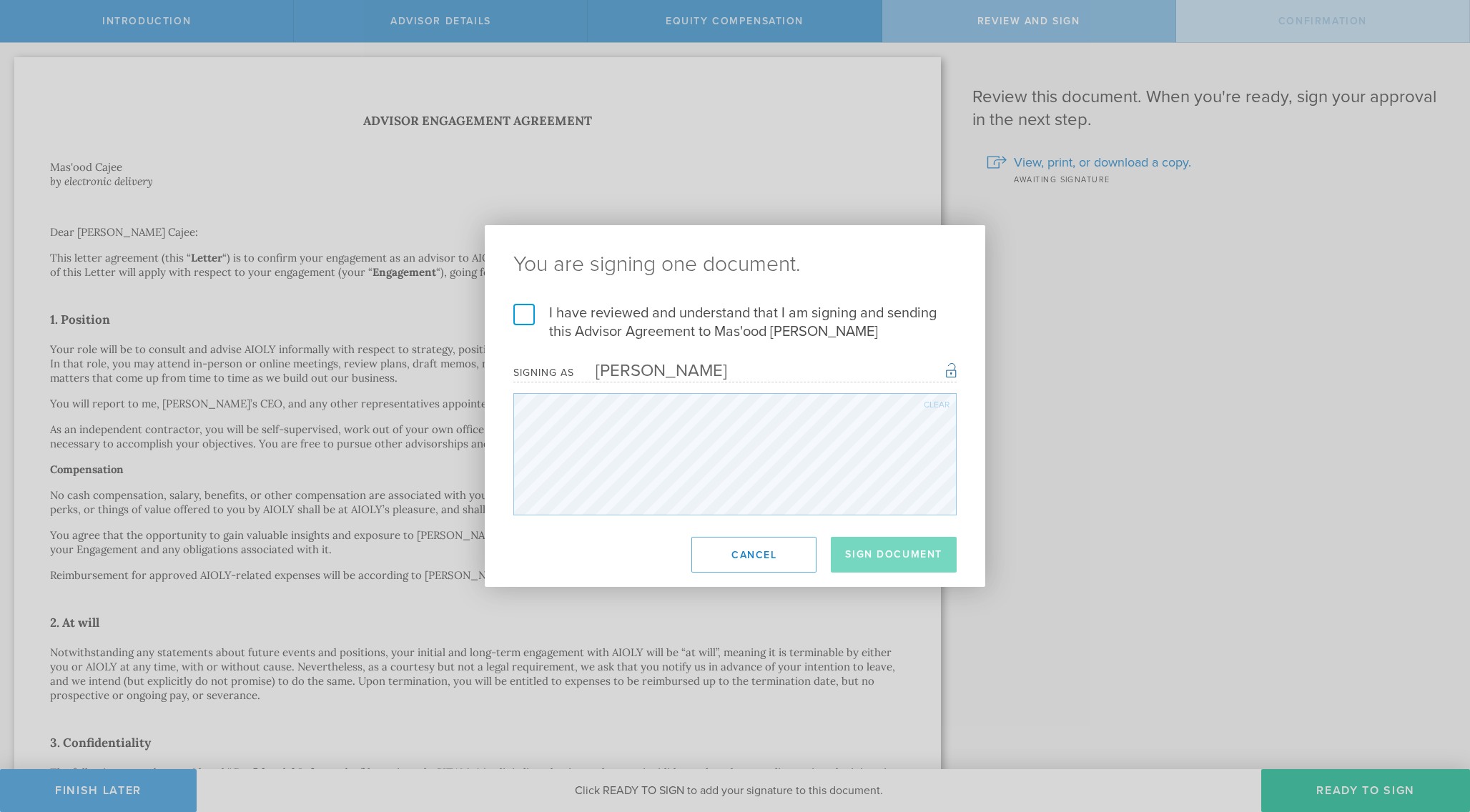
click at [680, 323] on label "I have reviewed and understand that I am signing and sending this Advisor Agree…" at bounding box center [734, 322] width 443 height 37
click at [0, 0] on input "I have reviewed and understand that I am signing and sending this Advisor Agree…" at bounding box center [0, 0] width 0 height 0
click at [907, 557] on button "Sign Document" at bounding box center [894, 554] width 126 height 35
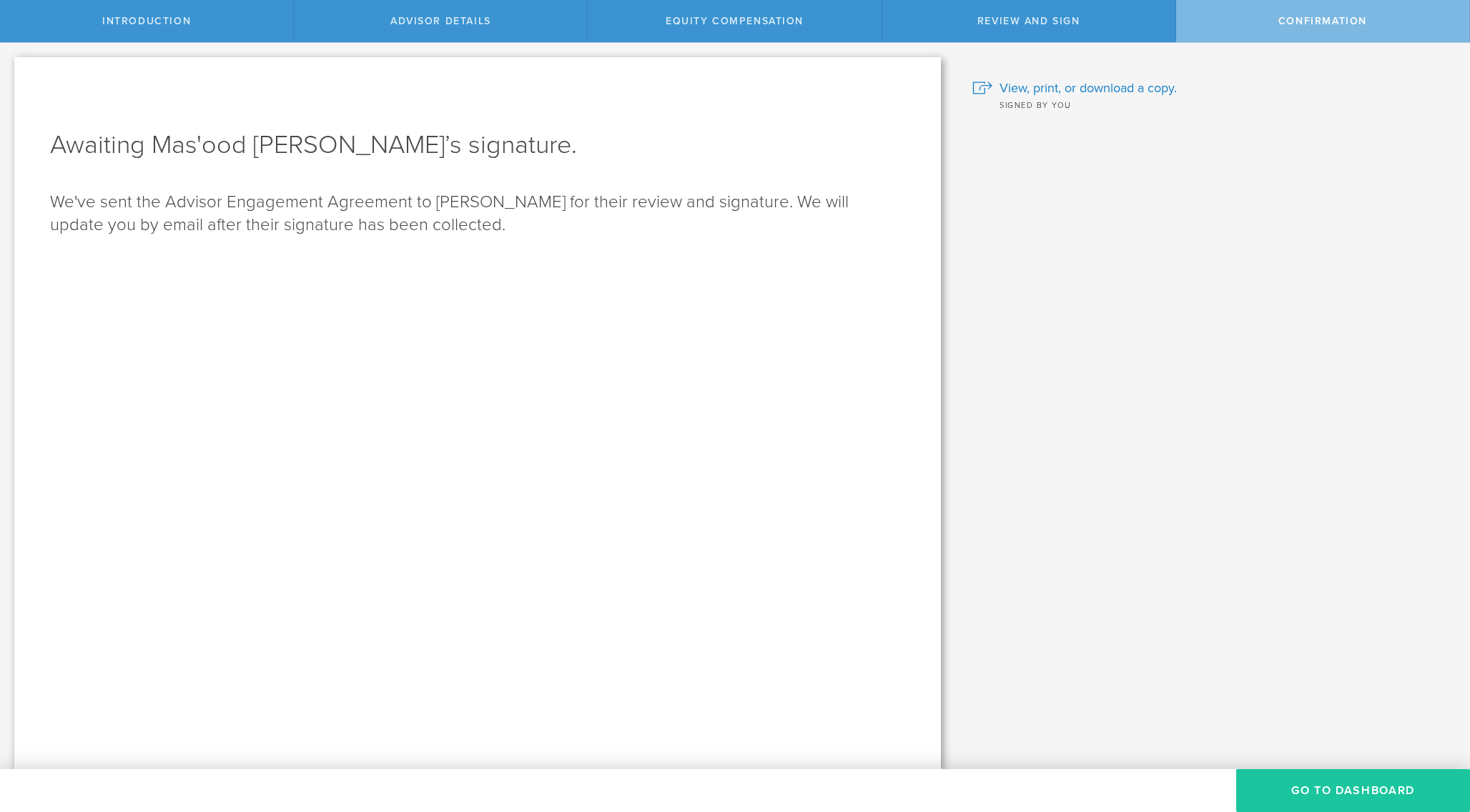
click at [1322, 792] on button "Go To Dashboard" at bounding box center [1353, 791] width 234 height 43
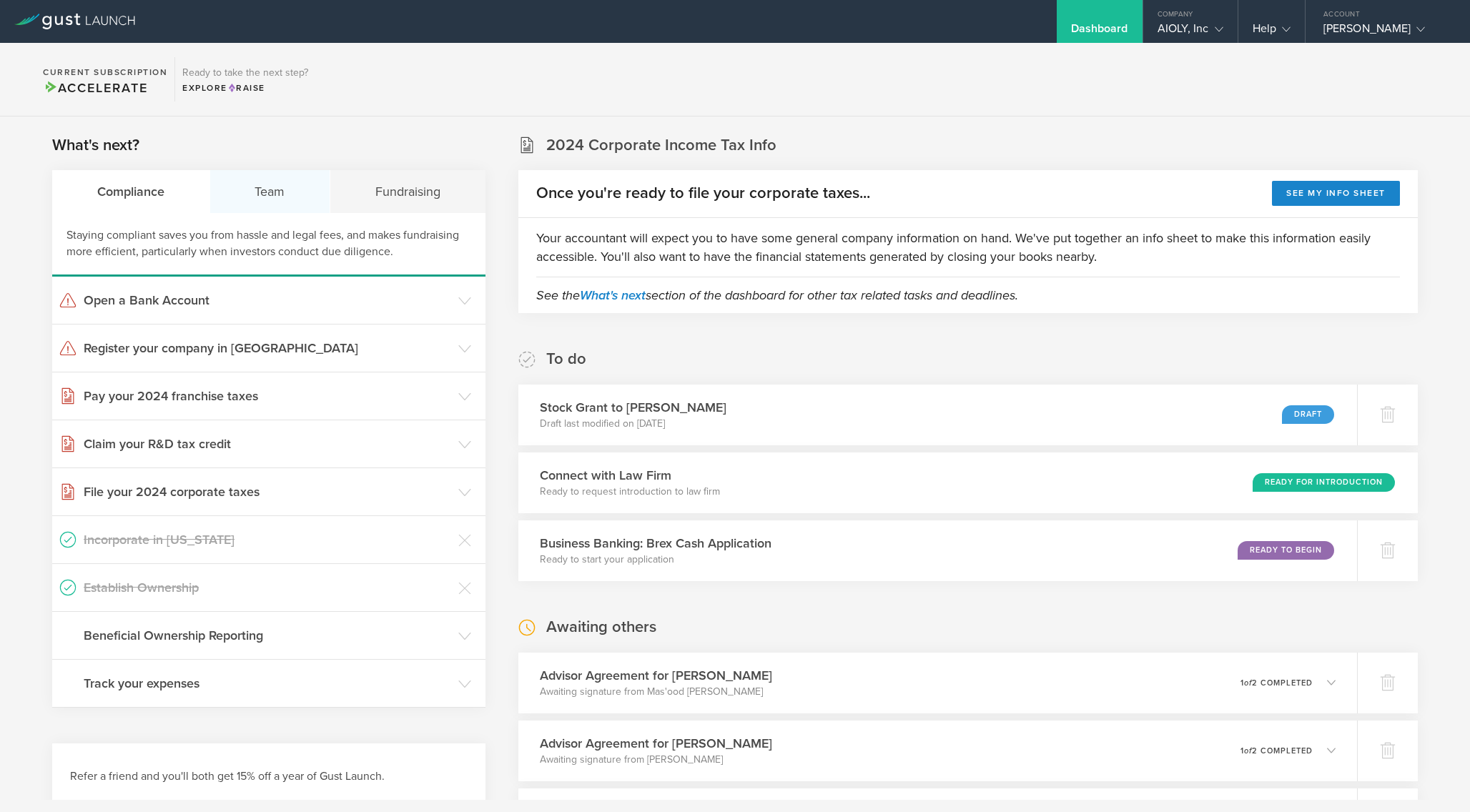
click at [258, 187] on div "Team" at bounding box center [271, 192] width 121 height 43
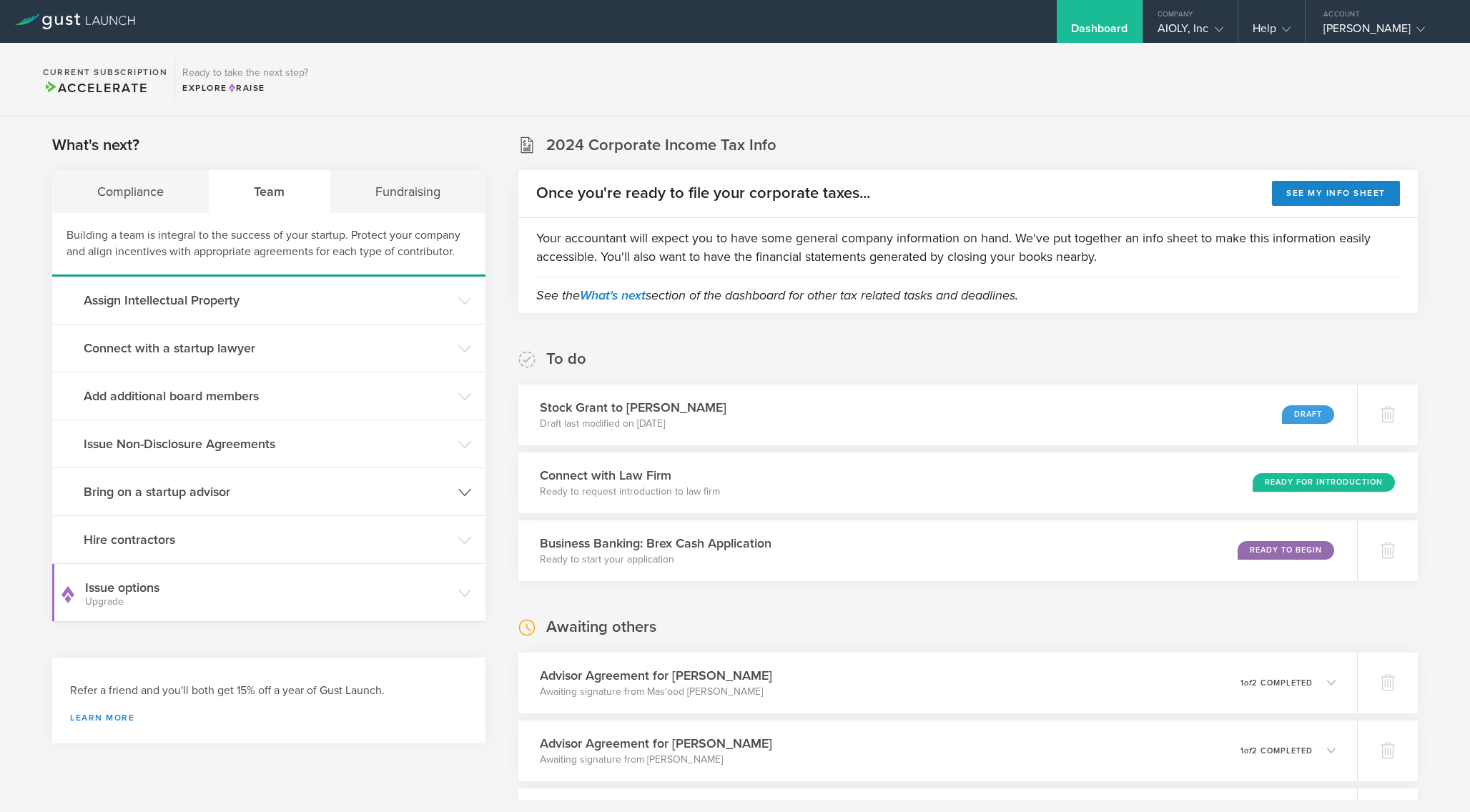
click at [223, 491] on h3 "Bring on a startup advisor" at bounding box center [267, 491] width 367 height 18
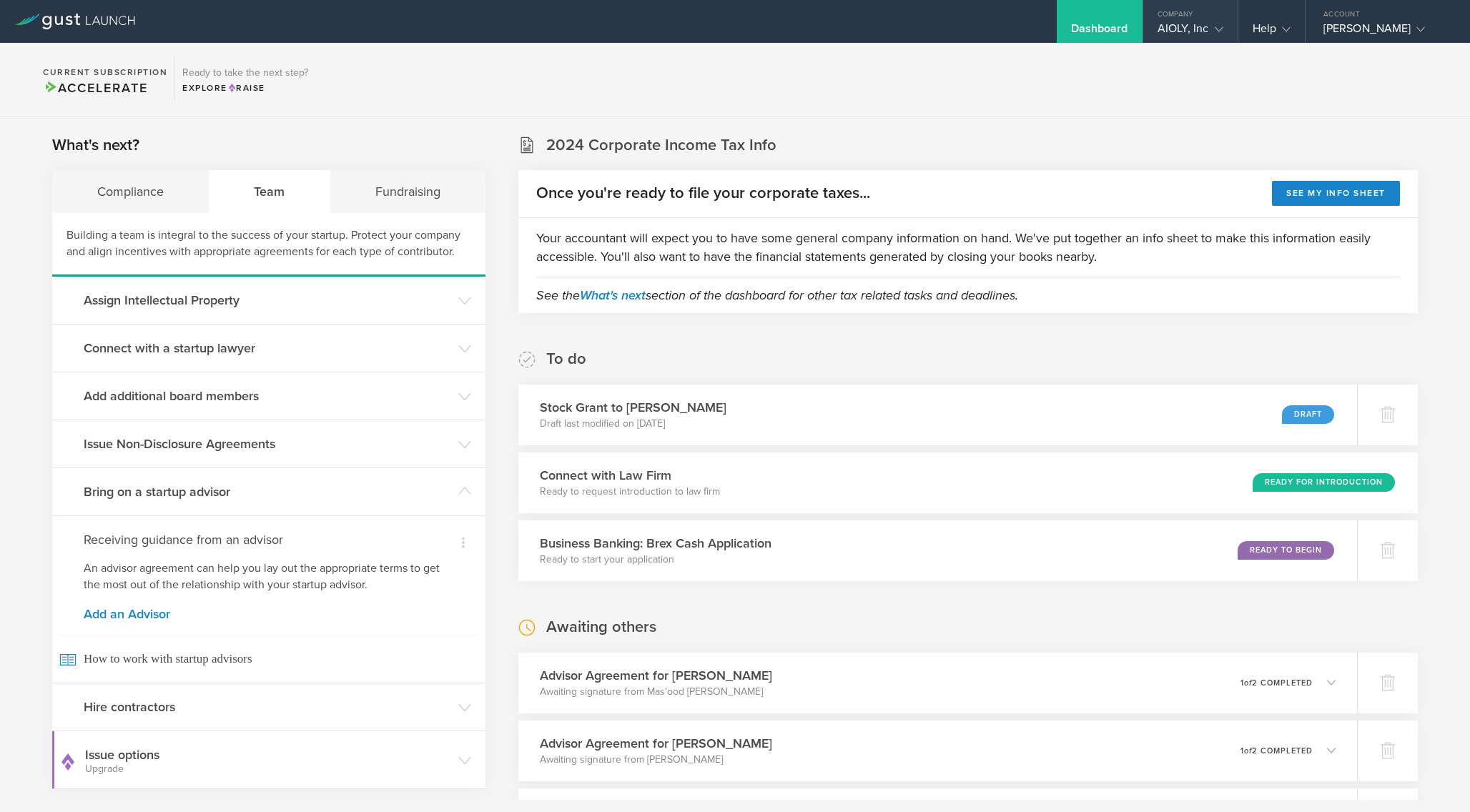
click at [1204, 28] on div "AIOLY, Inc" at bounding box center [1190, 32] width 66 height 21
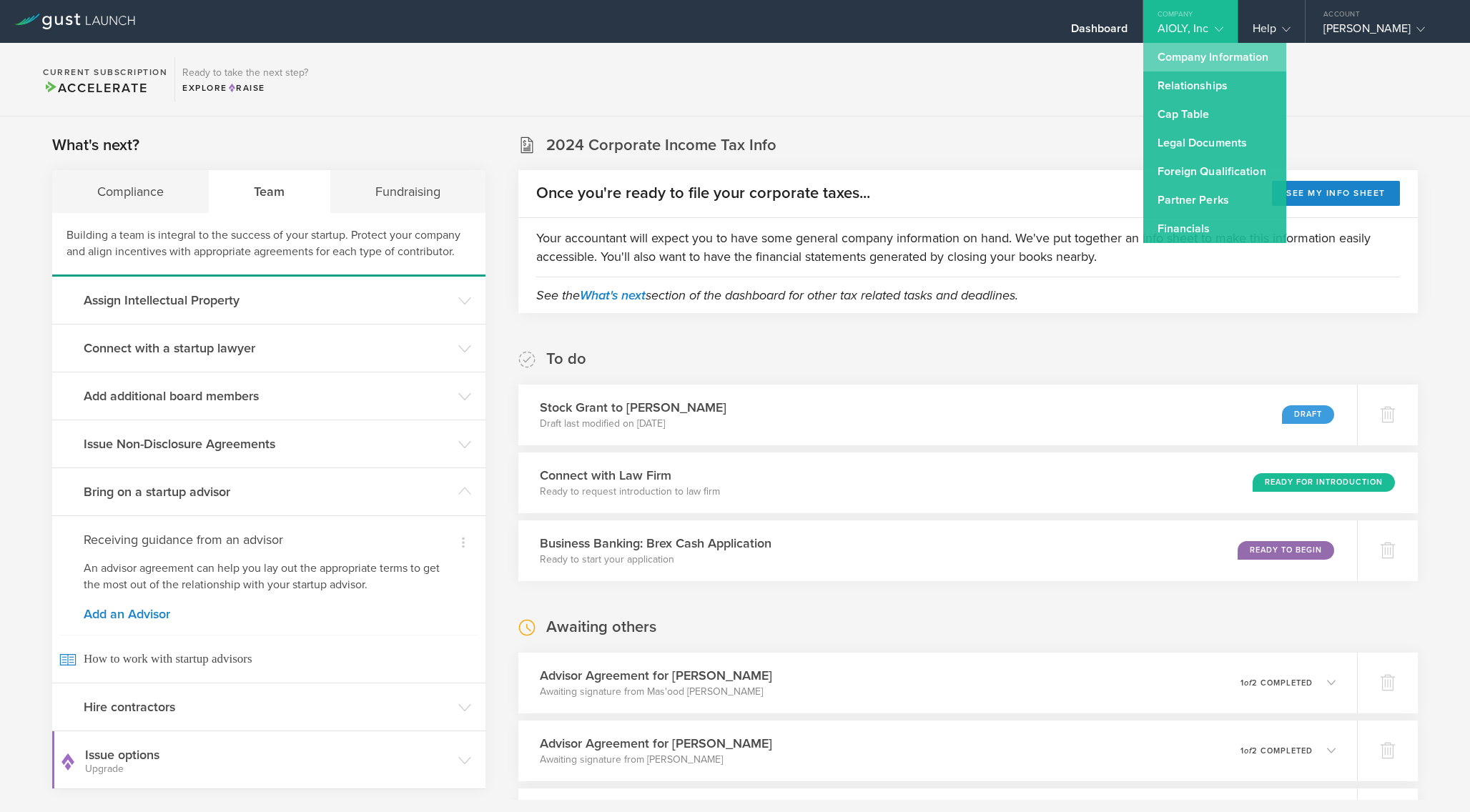
click at [1208, 58] on link "Company Information" at bounding box center [1215, 57] width 143 height 29
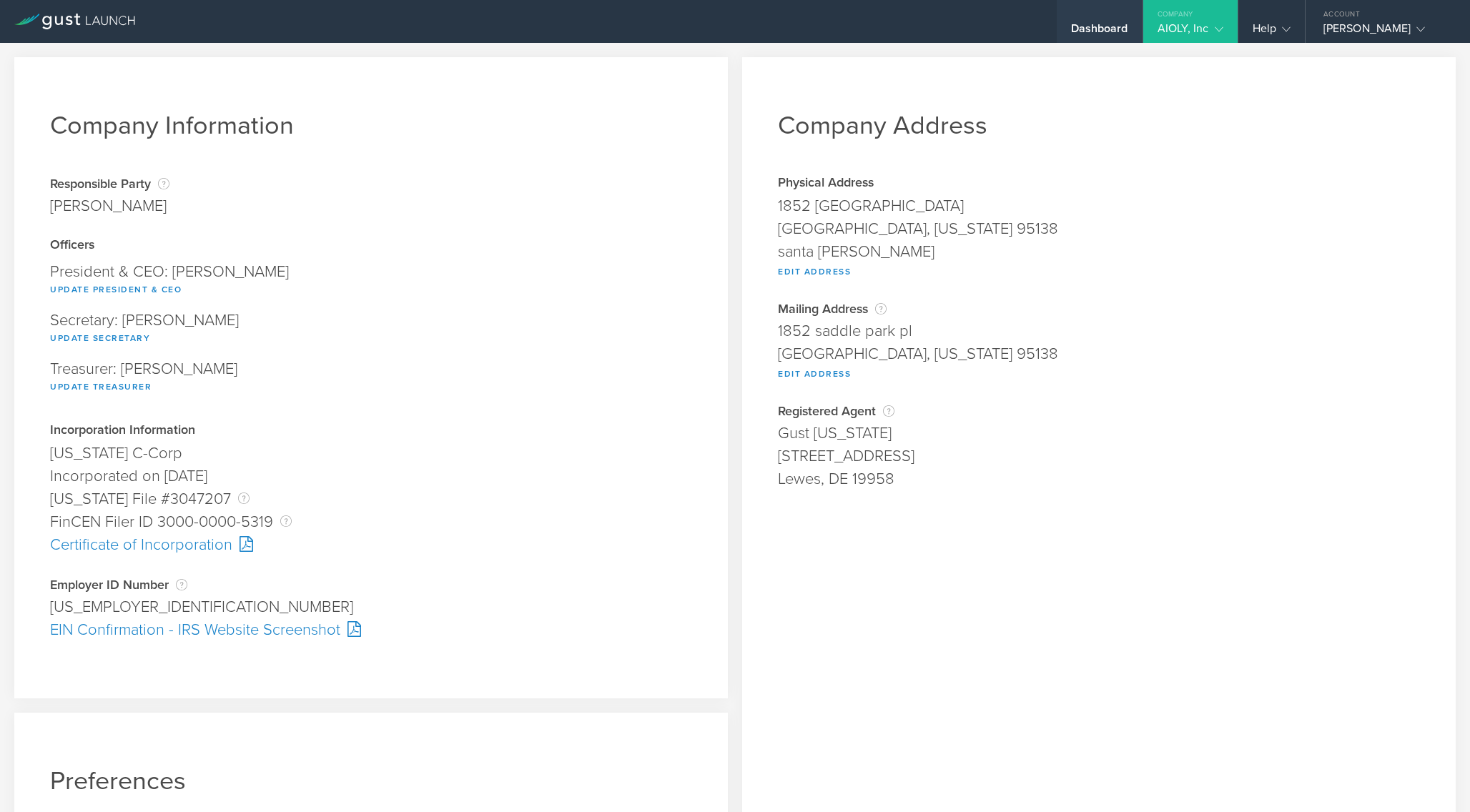
click at [1109, 24] on div "Dashboard" at bounding box center [1100, 32] width 58 height 21
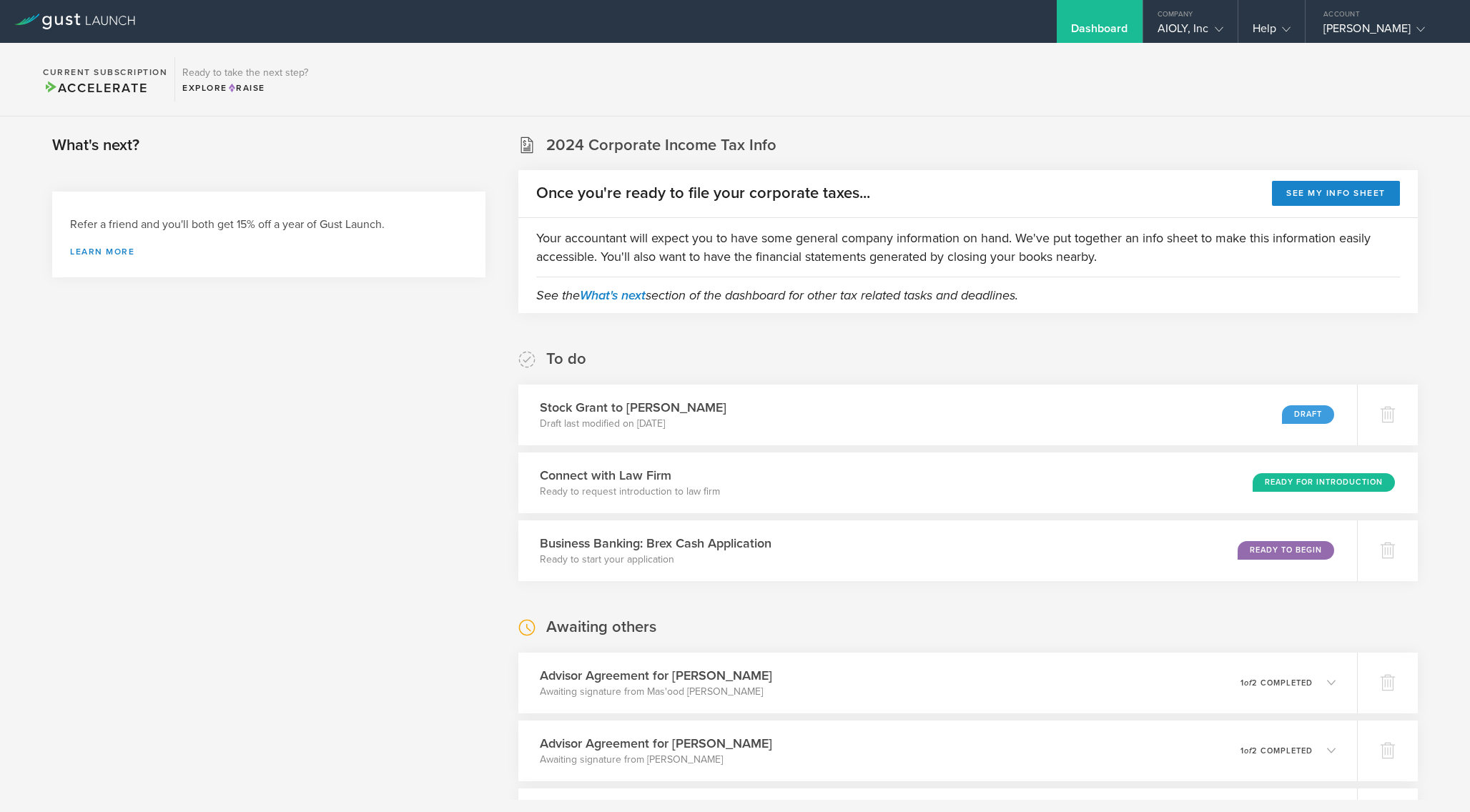
click at [408, 256] on div "Refer a friend and you'll both get 15% off a year of Gust Launch. Learn more" at bounding box center [269, 234] width 433 height 85
